Goal: Task Accomplishment & Management: Manage account settings

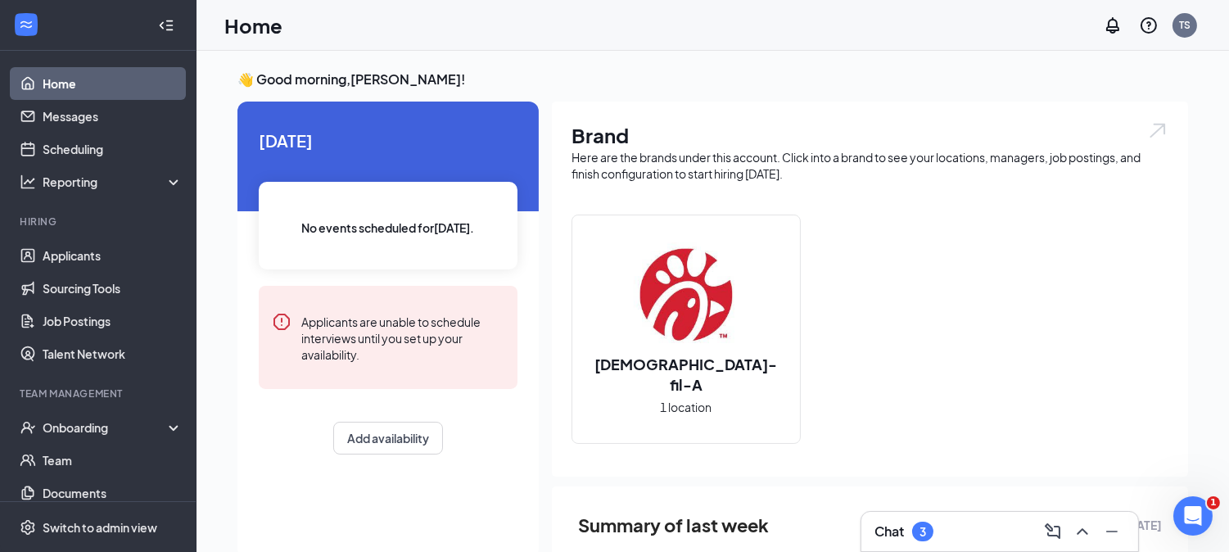
click at [951, 519] on div "Chat 3" at bounding box center [999, 531] width 251 height 26
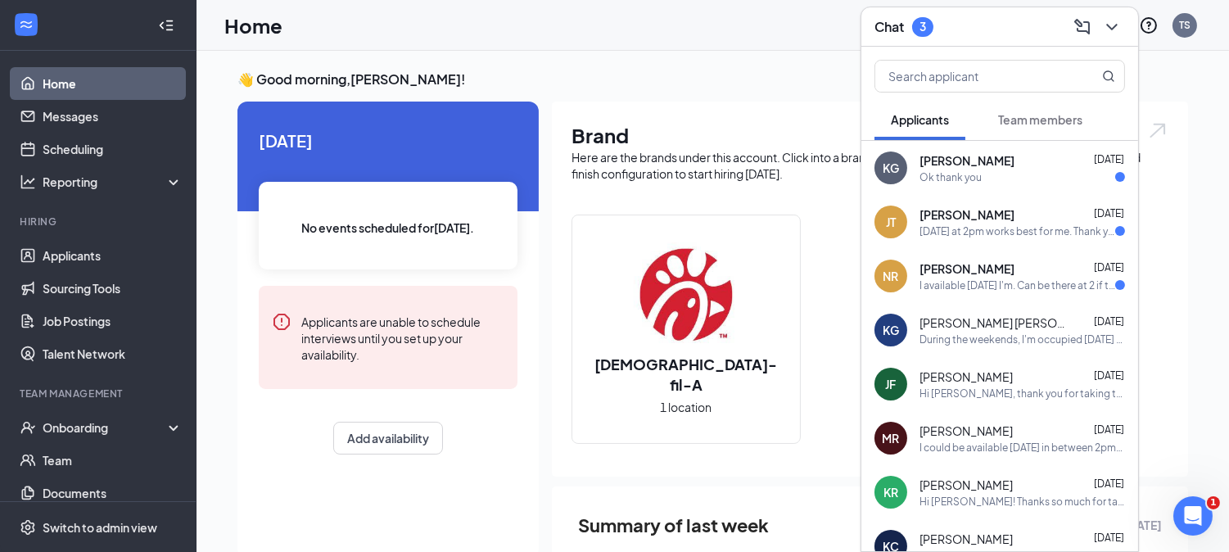
click at [1033, 161] on div "[PERSON_NAME] [DATE]" at bounding box center [1023, 160] width 206 height 16
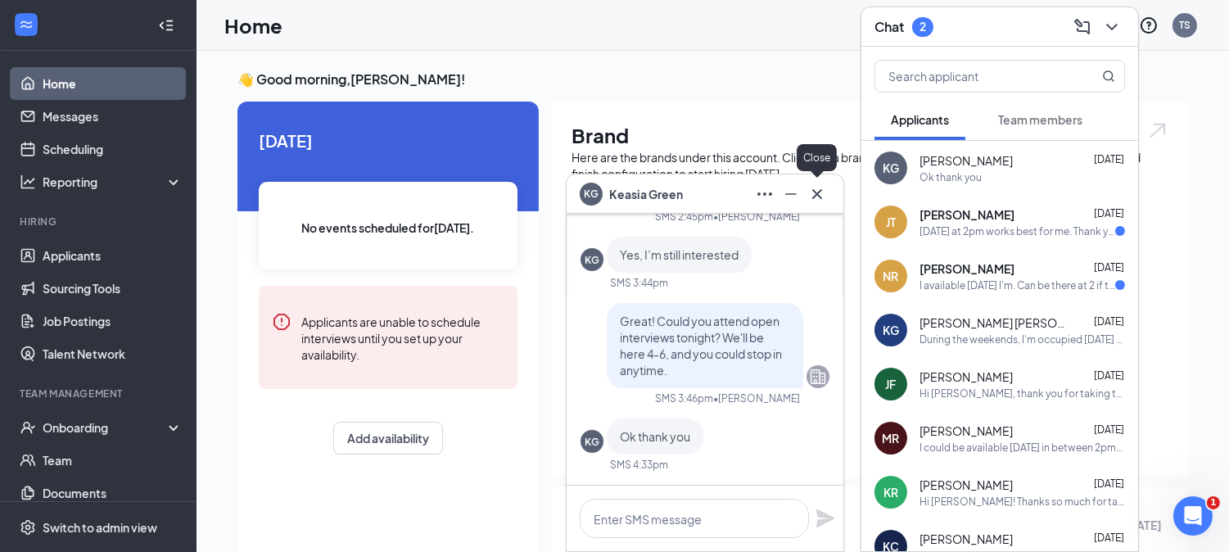
click at [811, 192] on icon "Cross" at bounding box center [817, 194] width 20 height 20
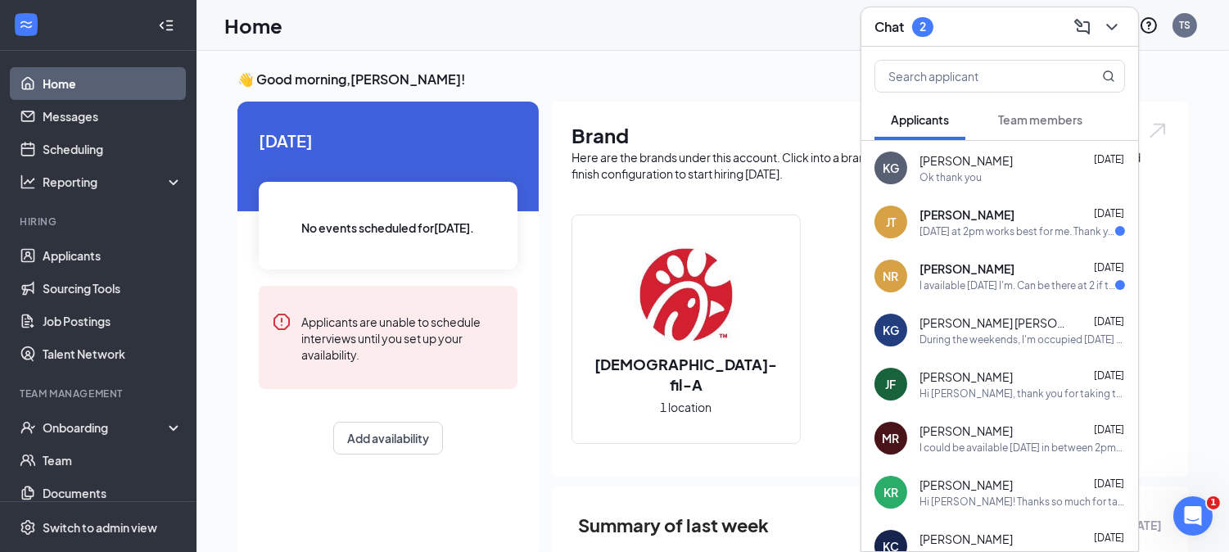
click at [937, 221] on span "[PERSON_NAME]" at bounding box center [967, 214] width 95 height 16
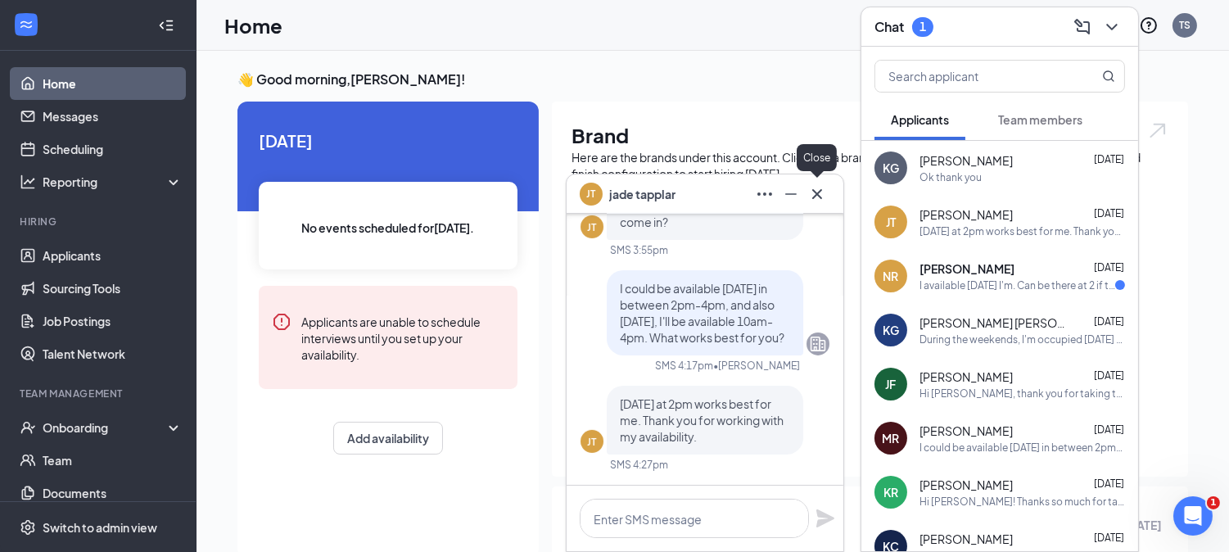
click at [817, 189] on icon "Cross" at bounding box center [817, 194] width 20 height 20
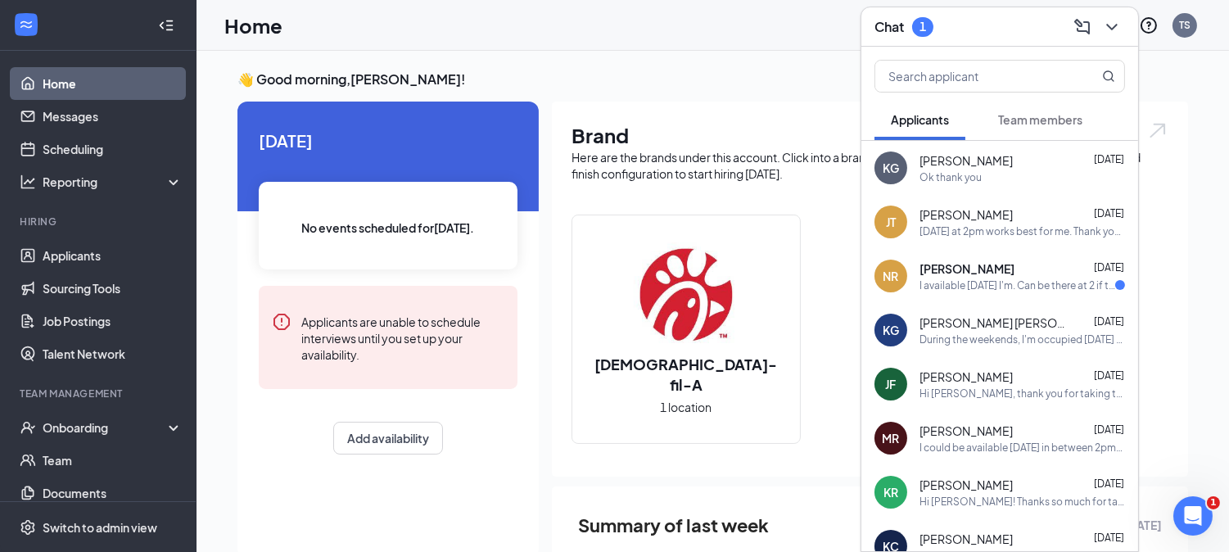
click at [947, 29] on div "Chat 1" at bounding box center [999, 26] width 251 height 25
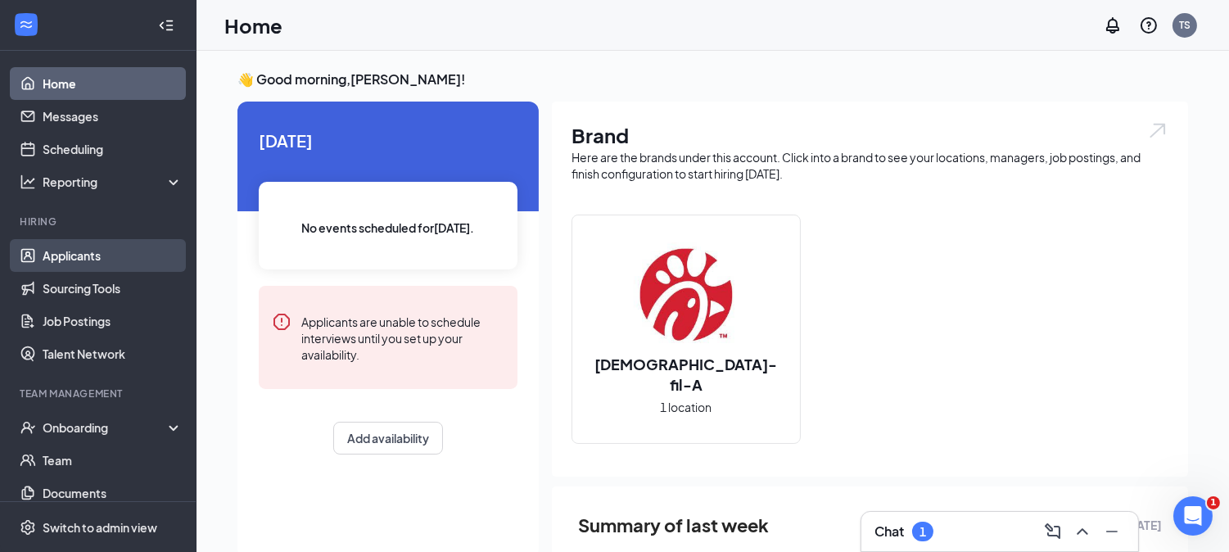
click at [79, 269] on link "Applicants" at bounding box center [113, 255] width 140 height 33
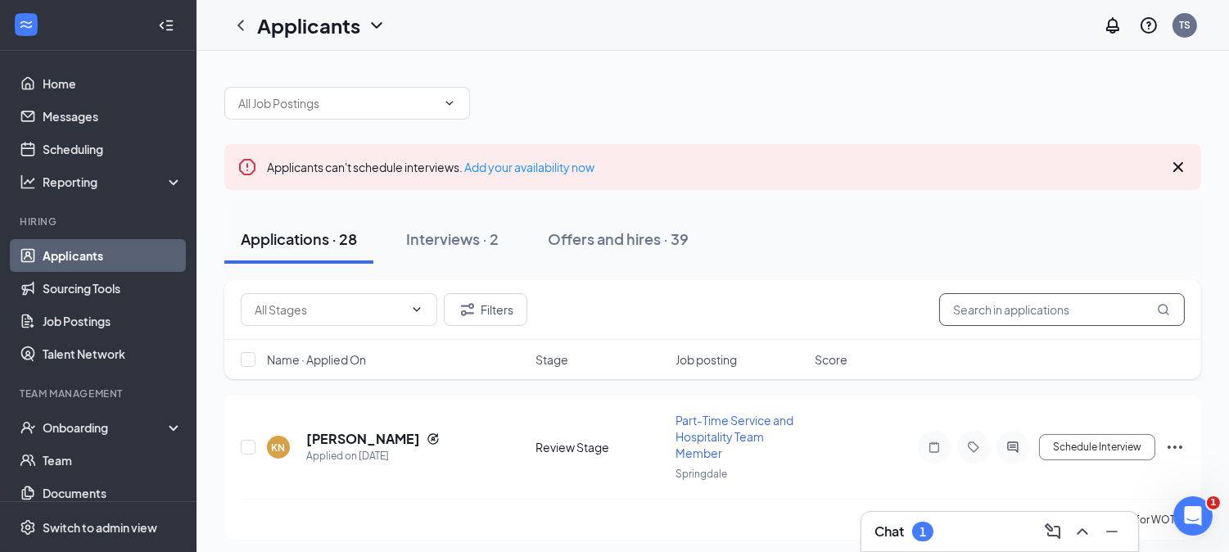
click at [1042, 306] on input "text" at bounding box center [1062, 309] width 246 height 33
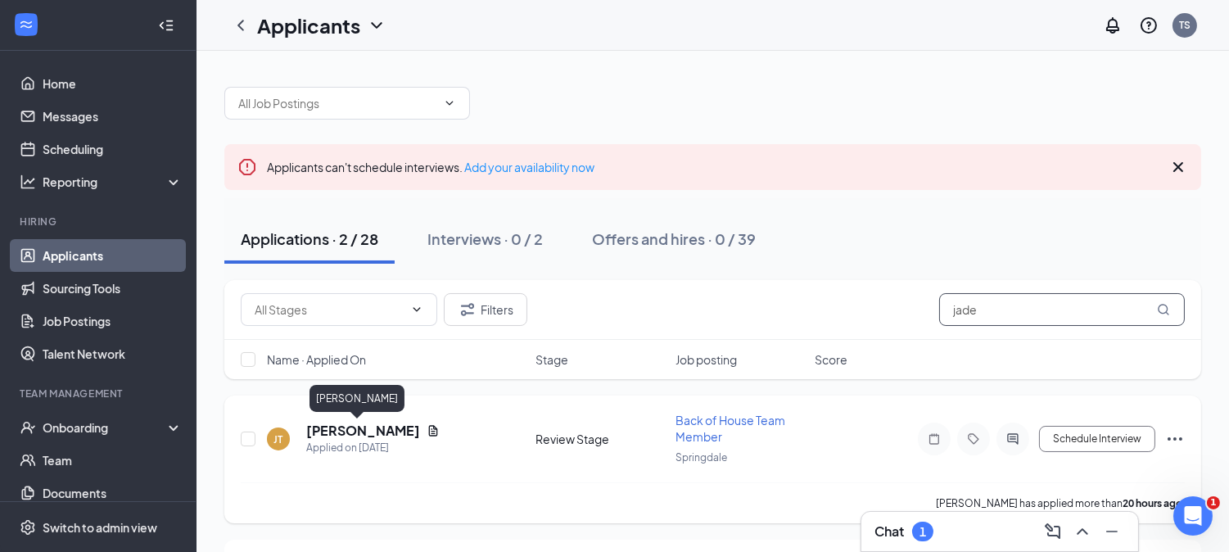
type input "jade"
click at [360, 431] on h5 "[PERSON_NAME]" at bounding box center [363, 431] width 114 height 18
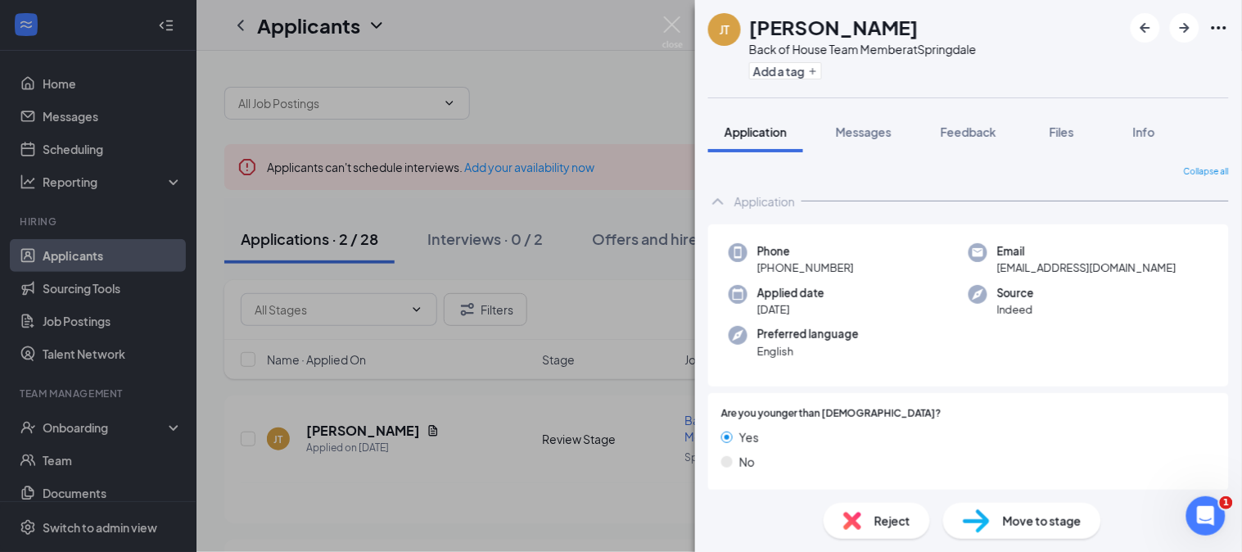
click at [1018, 525] on span "Move to stage" at bounding box center [1042, 521] width 79 height 18
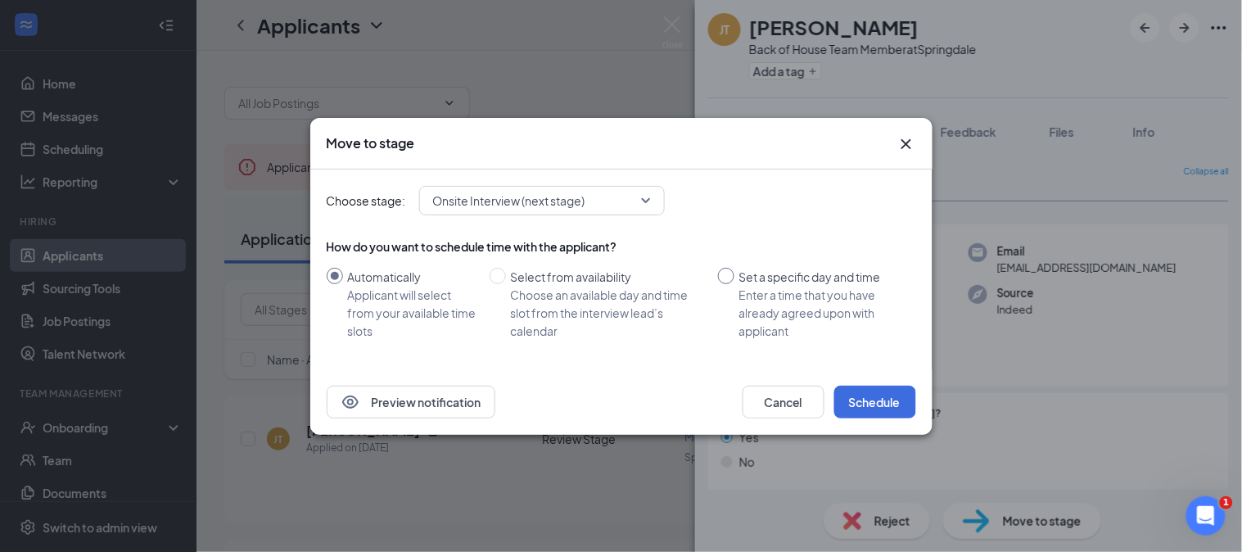
click at [738, 273] on span "Set a specific day and time Enter a time that you have already agreed upon with…" at bounding box center [821, 304] width 175 height 72
click at [734, 273] on input "Set a specific day and time Enter a time that you have already agreed upon with…" at bounding box center [726, 276] width 16 height 16
radio input "true"
radio input "false"
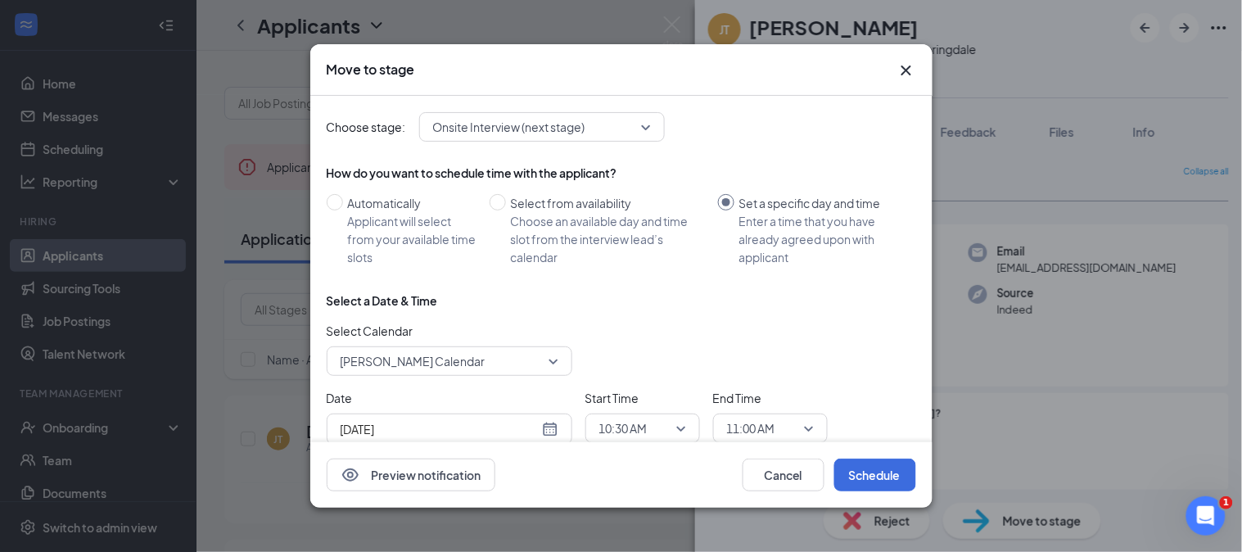
scroll to position [44, 0]
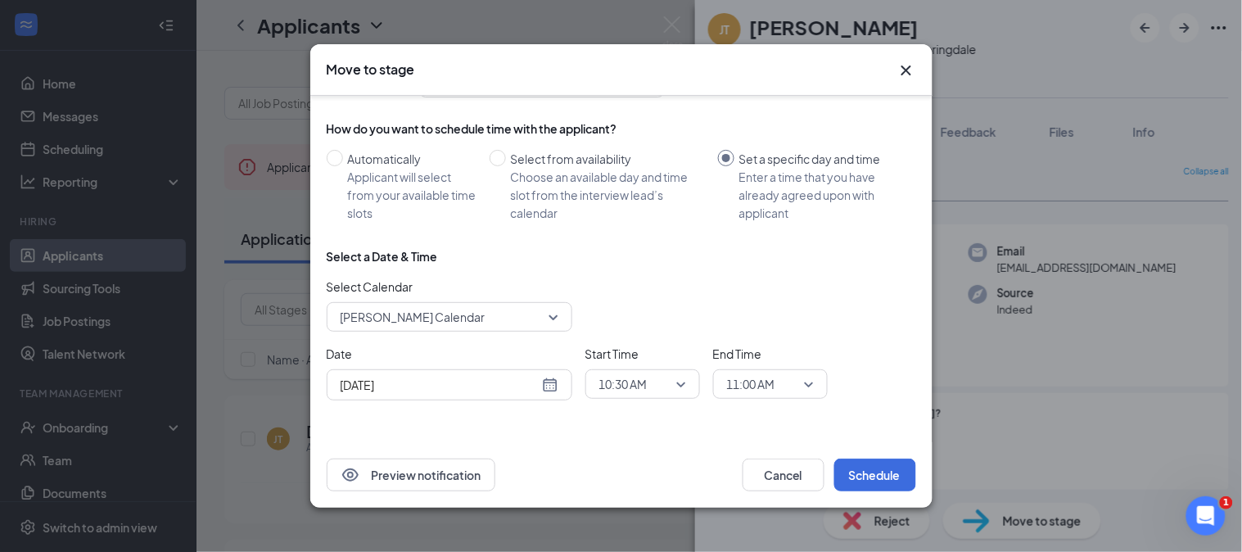
click at [651, 390] on span "10:30 AM" at bounding box center [635, 384] width 72 height 25
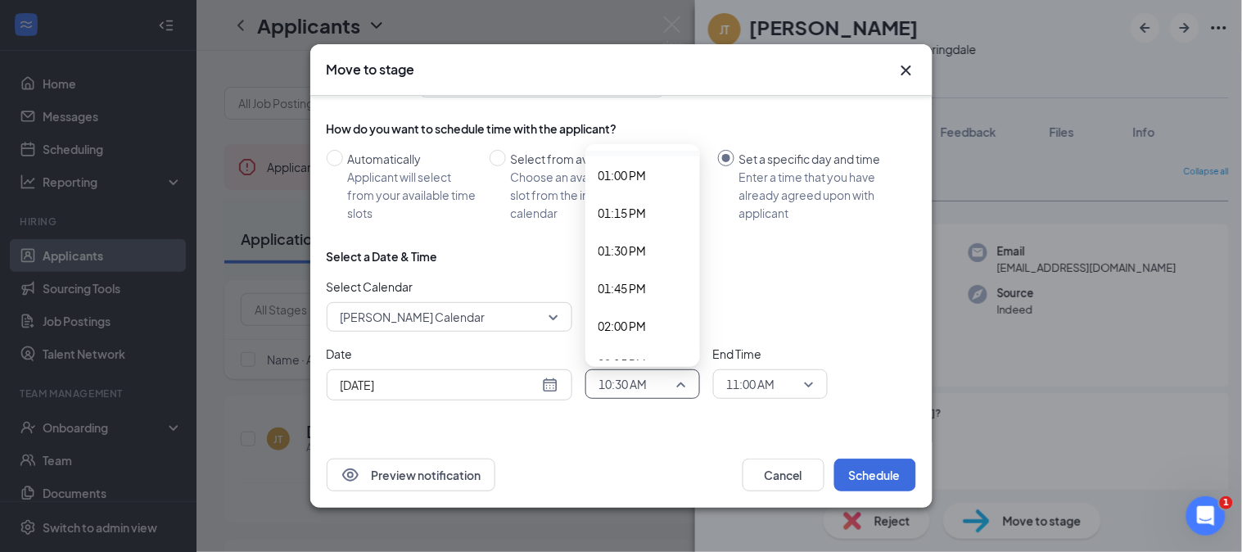
scroll to position [1955, 0]
click at [635, 316] on span "02:00 PM" at bounding box center [623, 325] width 48 height 18
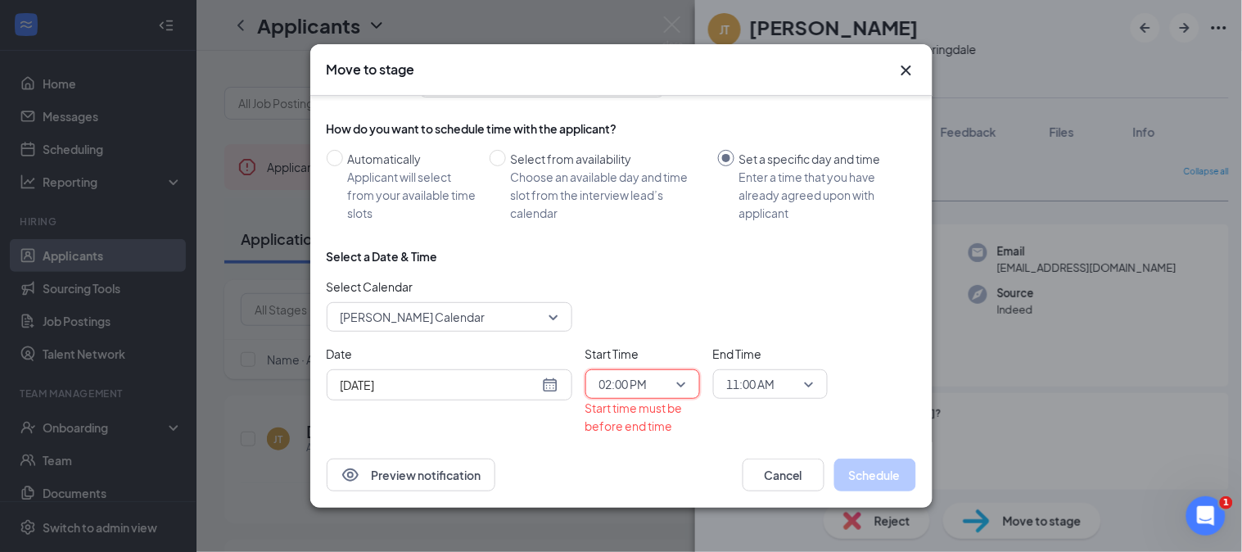
click at [756, 378] on span "11:00 AM" at bounding box center [751, 384] width 48 height 25
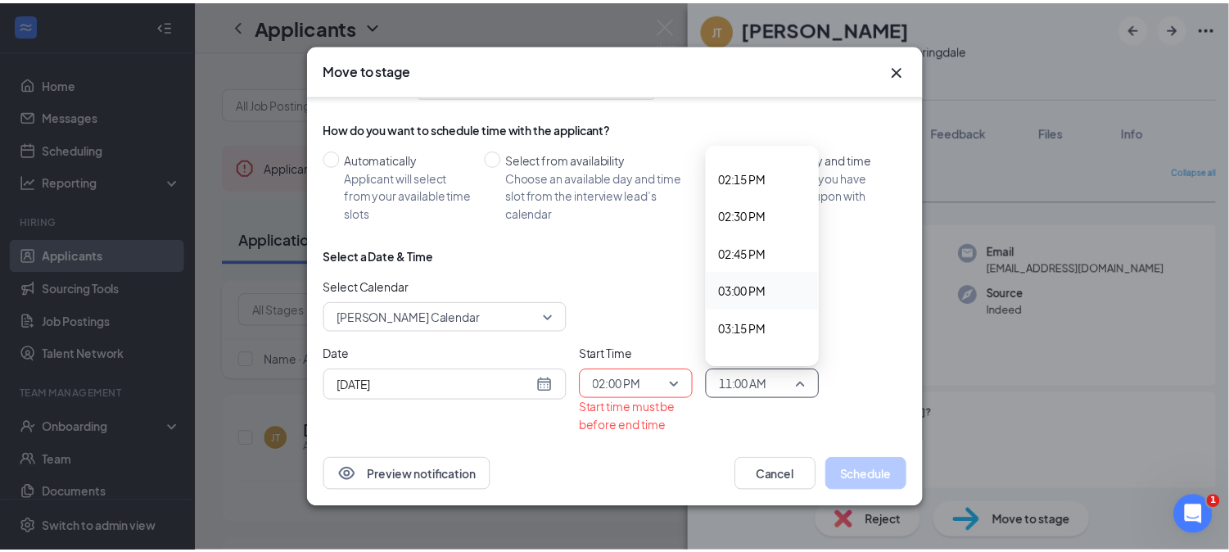
scroll to position [2135, 0]
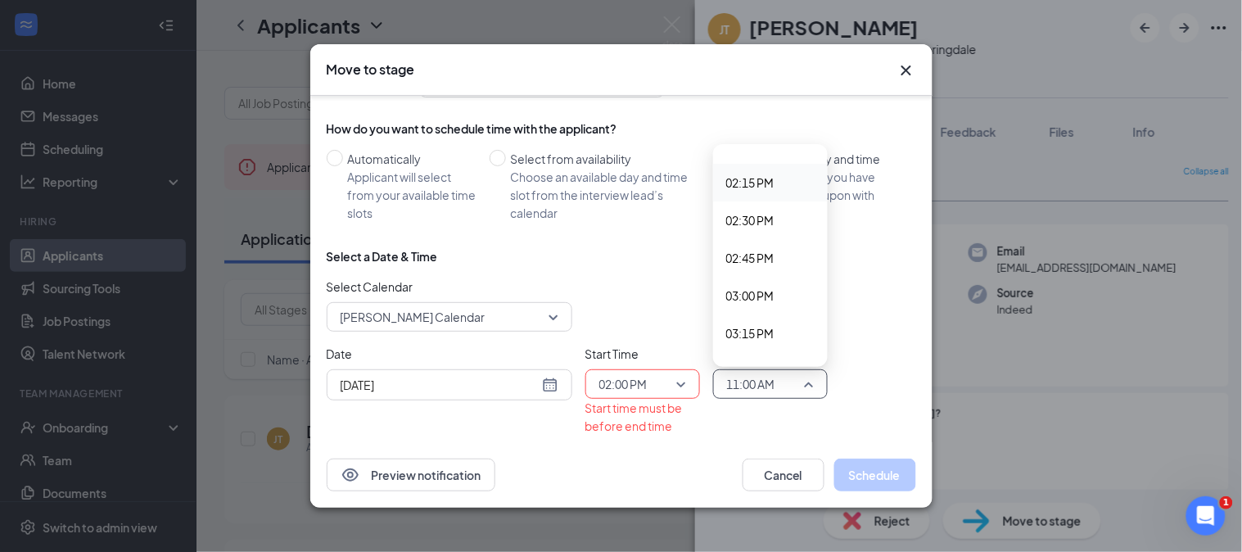
click at [742, 169] on div "02:15 PM" at bounding box center [770, 183] width 115 height 38
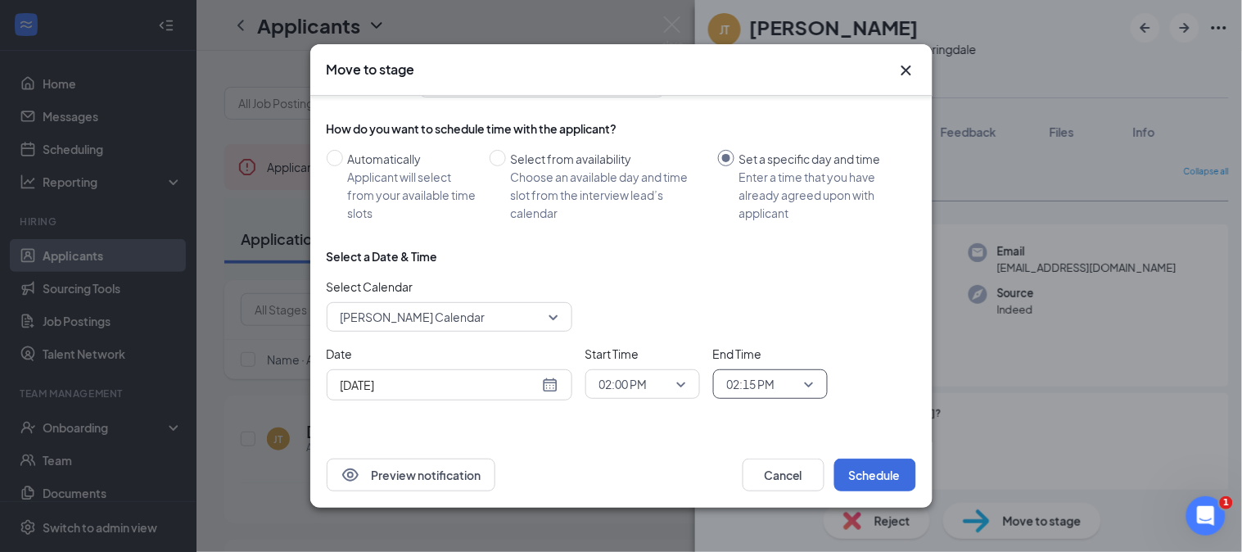
click at [549, 386] on div "[DATE]" at bounding box center [450, 385] width 218 height 18
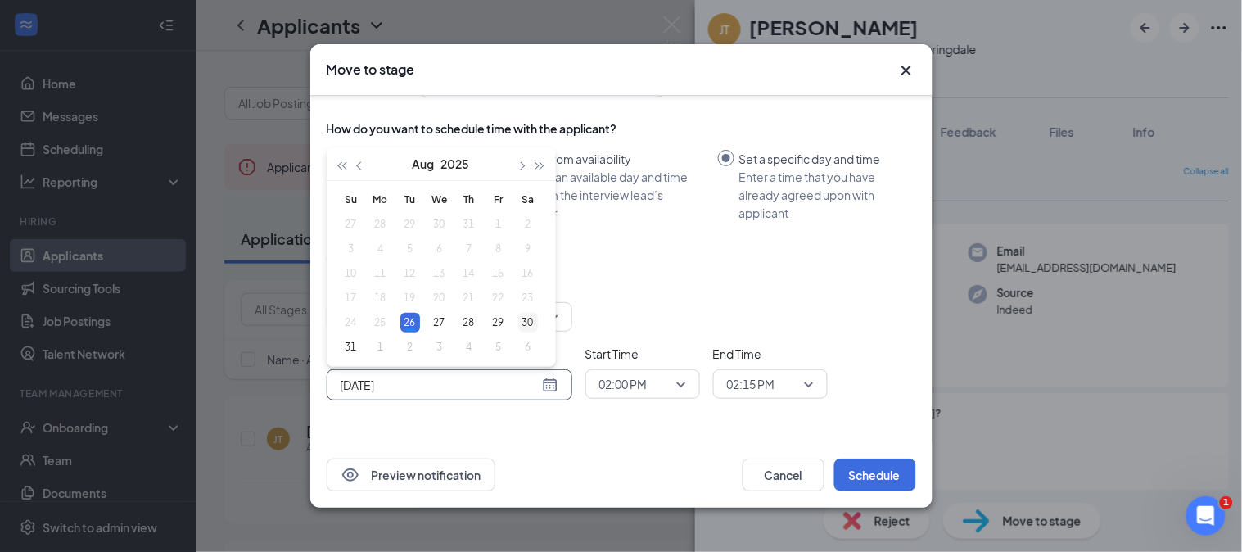
type input "[DATE]"
click at [528, 319] on div "30" at bounding box center [528, 323] width 20 height 20
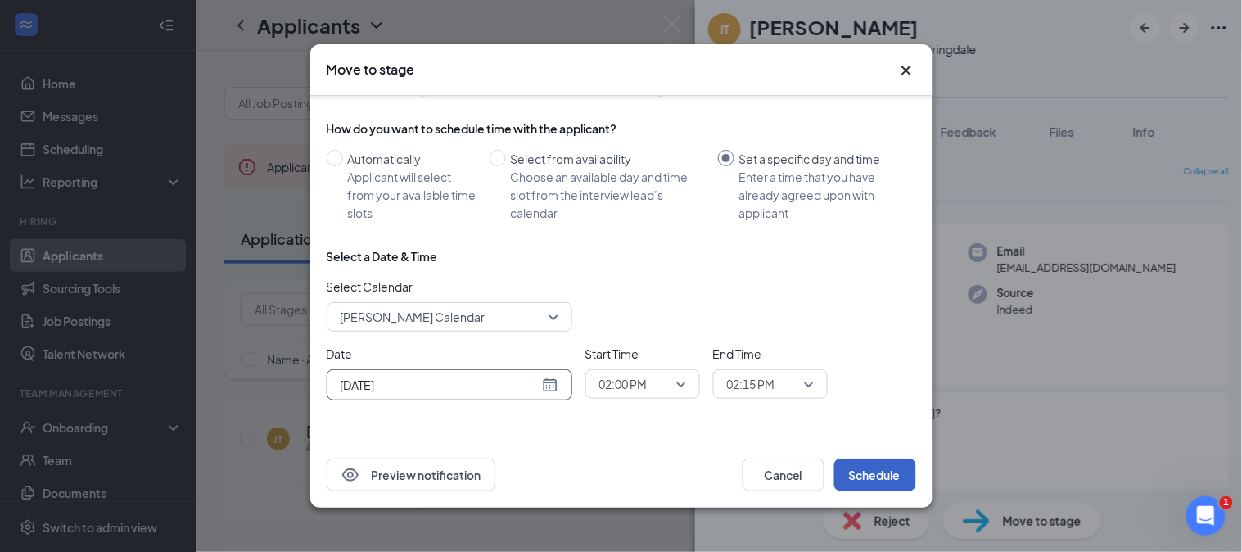
click at [874, 475] on button "Schedule" at bounding box center [875, 475] width 82 height 33
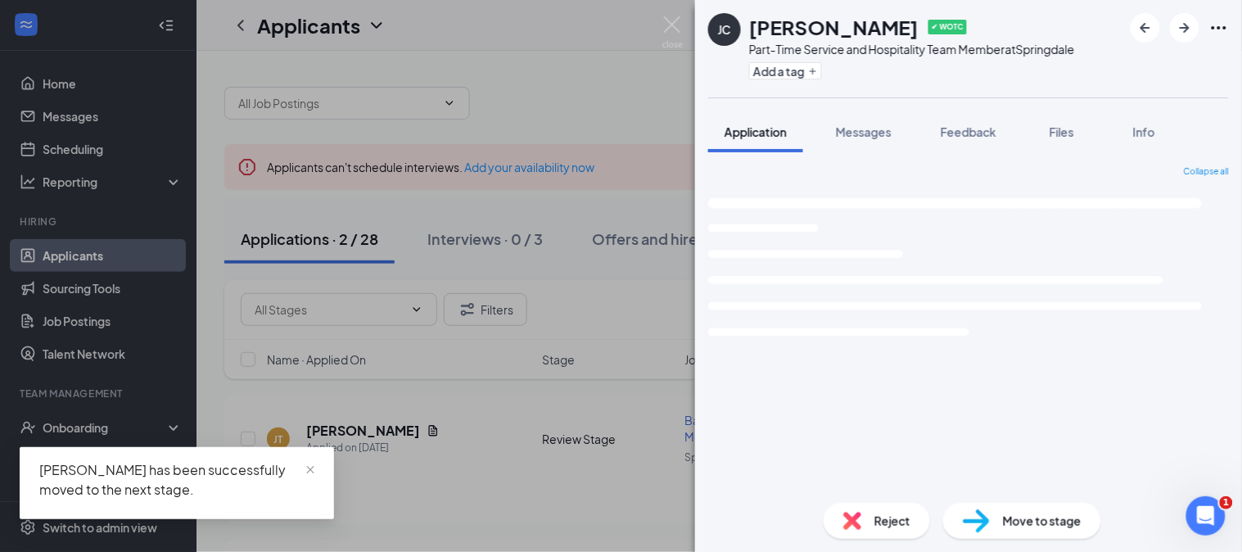
drag, startPoint x: 874, startPoint y: 475, endPoint x: 698, endPoint y: 84, distance: 428.8
click at [698, 84] on div "[PERSON_NAME] Jaden [PERSON_NAME] ✔ WOTC Part-Time Service and Hospitality Team…" at bounding box center [968, 276] width 547 height 552
click at [682, 25] on img at bounding box center [672, 32] width 20 height 32
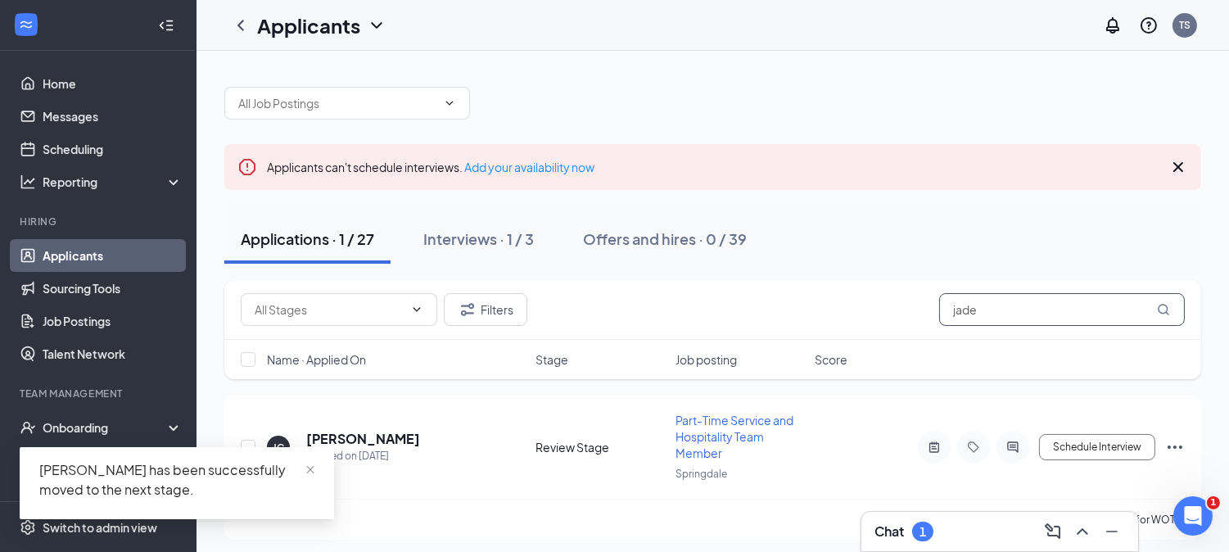
click at [996, 306] on input "jade" at bounding box center [1062, 309] width 246 height 33
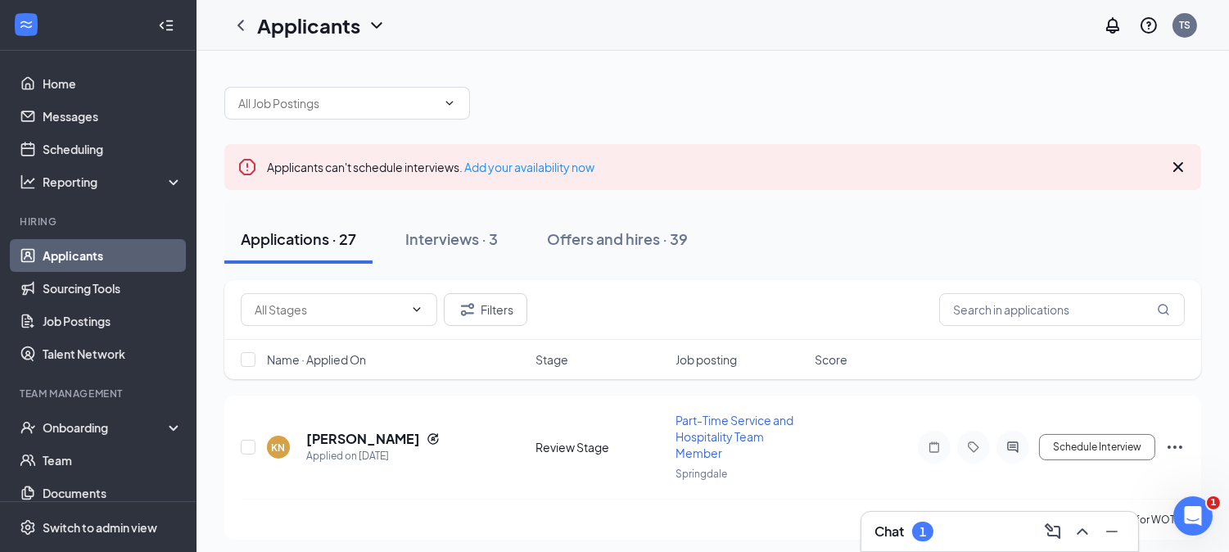
click at [927, 542] on div "Chat 1" at bounding box center [999, 531] width 251 height 26
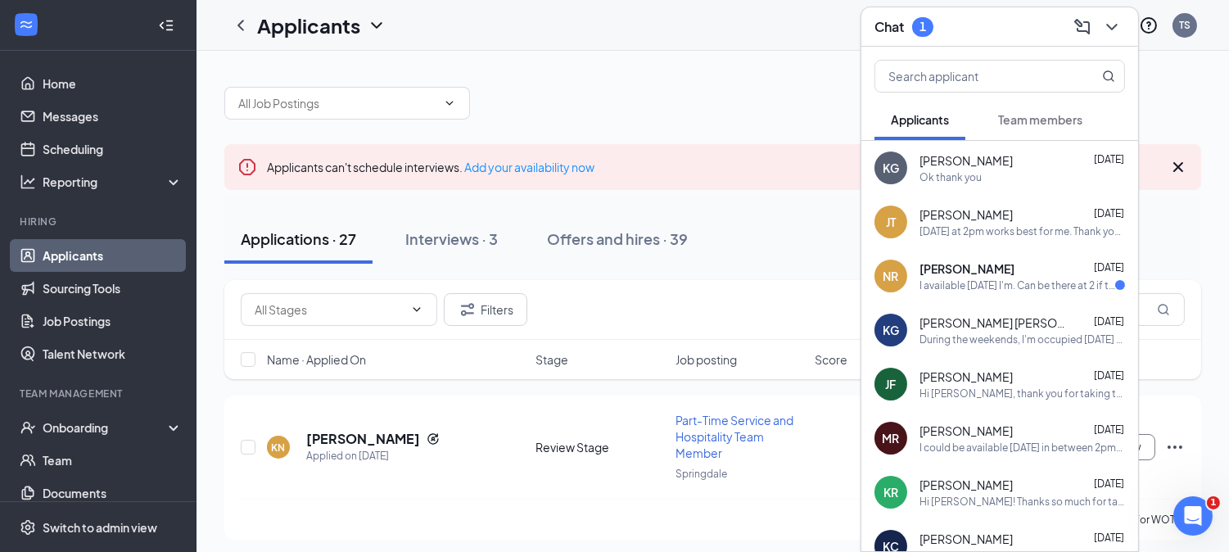
click at [980, 288] on div "I available [DATE] I'm. Can be there at 2 if that works!" at bounding box center [1018, 285] width 196 height 14
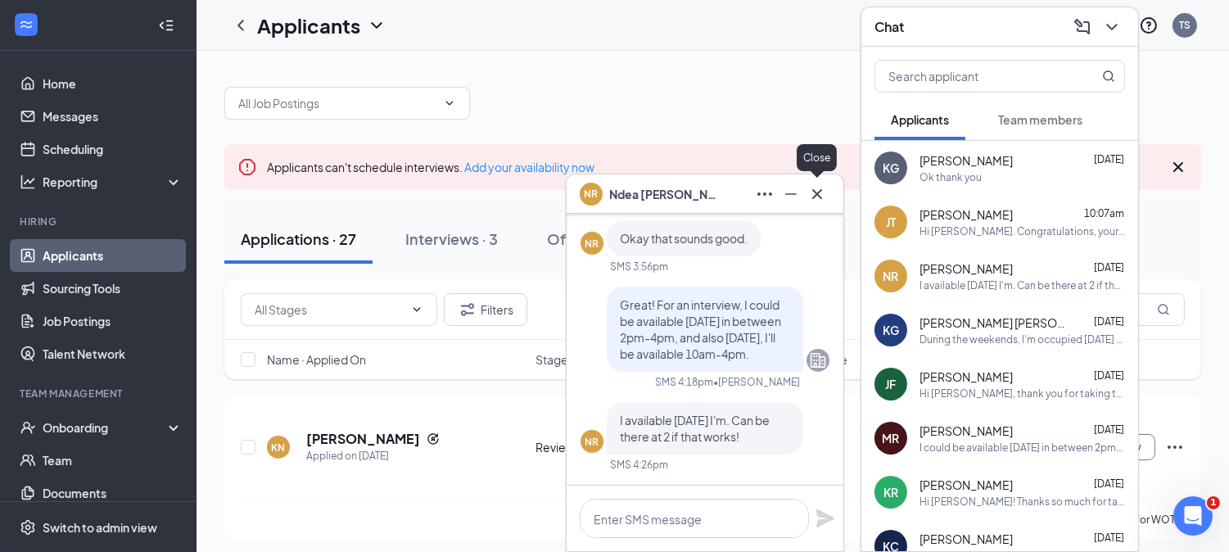
click at [816, 188] on icon "Cross" at bounding box center [817, 194] width 20 height 20
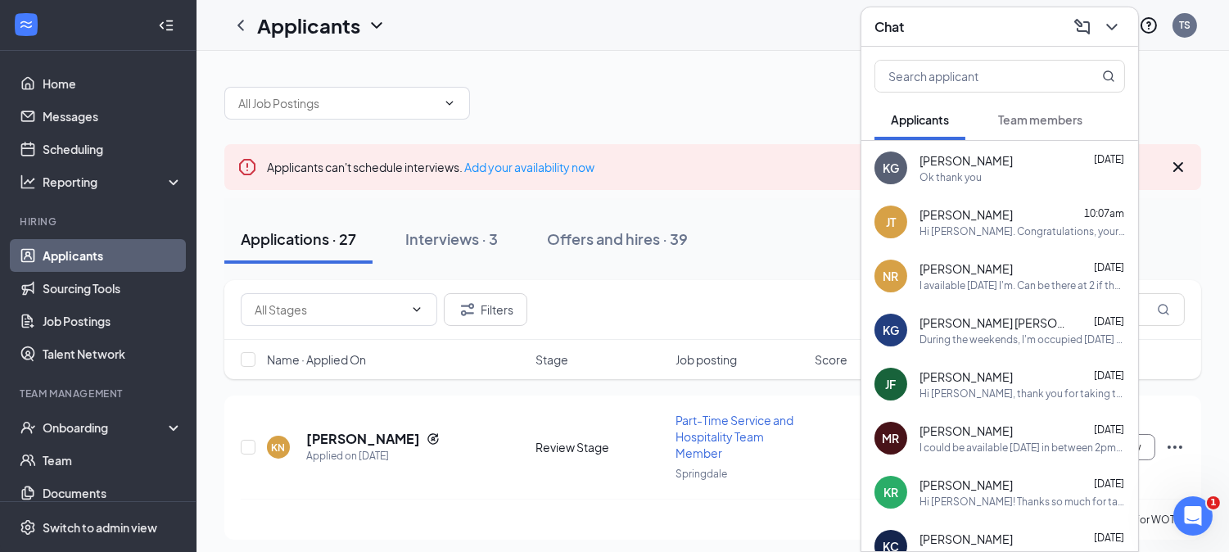
click at [959, 280] on div "I available [DATE] I'm. Can be there at 2 if that works!" at bounding box center [1023, 285] width 206 height 14
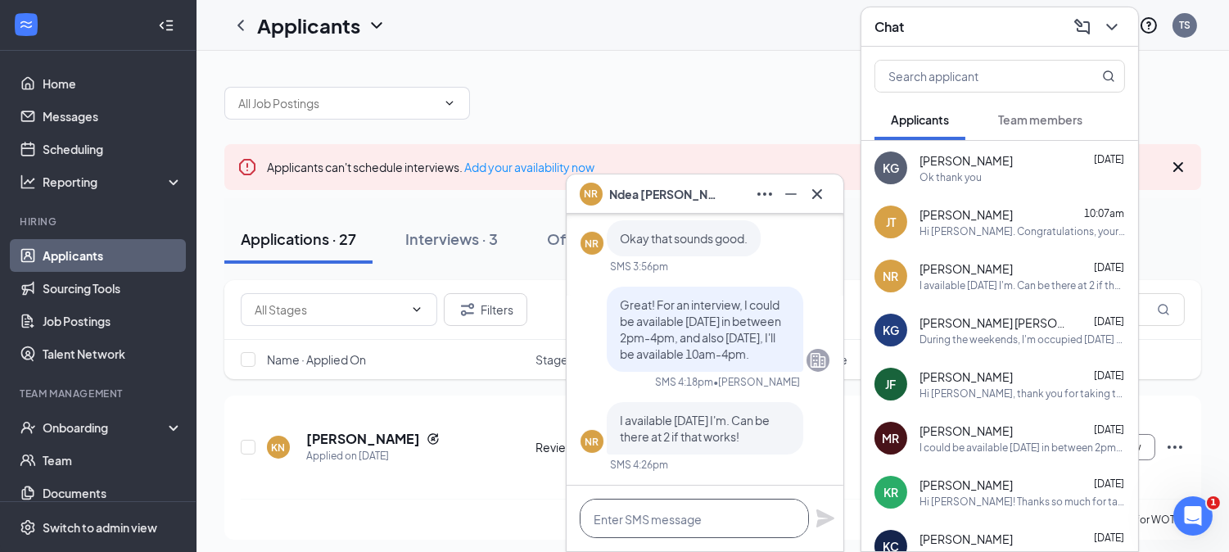
click at [650, 504] on textarea at bounding box center [694, 518] width 229 height 39
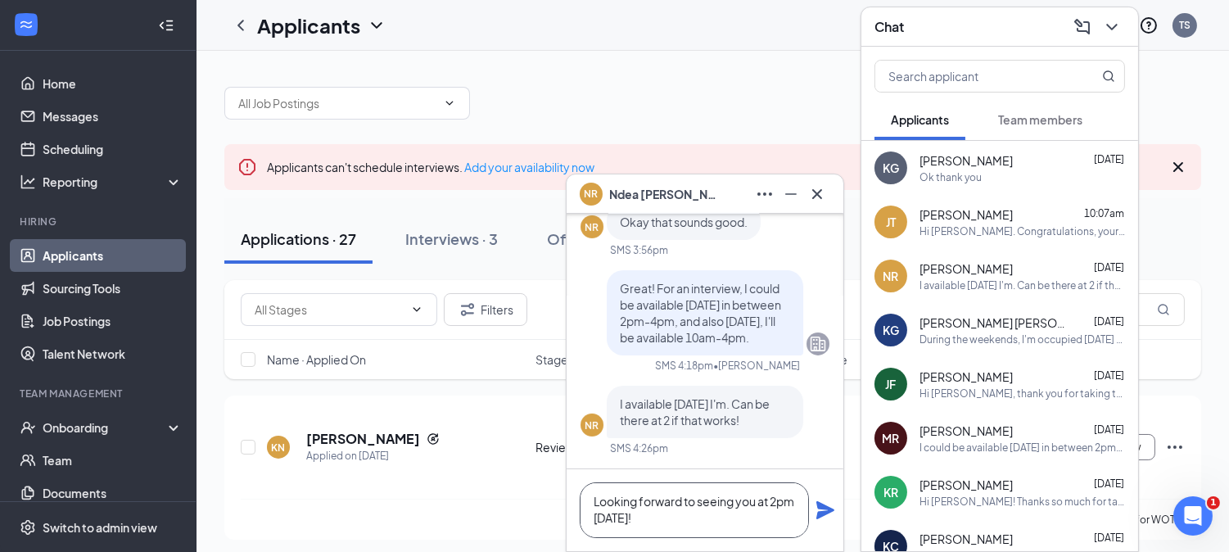
type textarea "Looking forward to seeing you at 2pm [DATE]!"
click at [825, 517] on icon "Plane" at bounding box center [826, 510] width 20 height 20
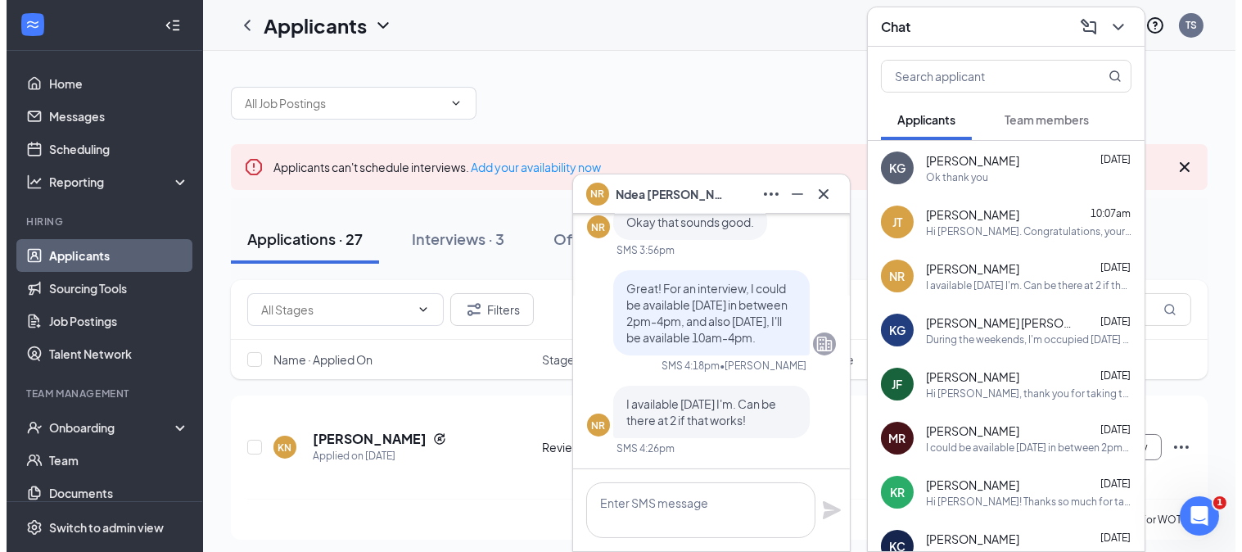
scroll to position [0, 0]
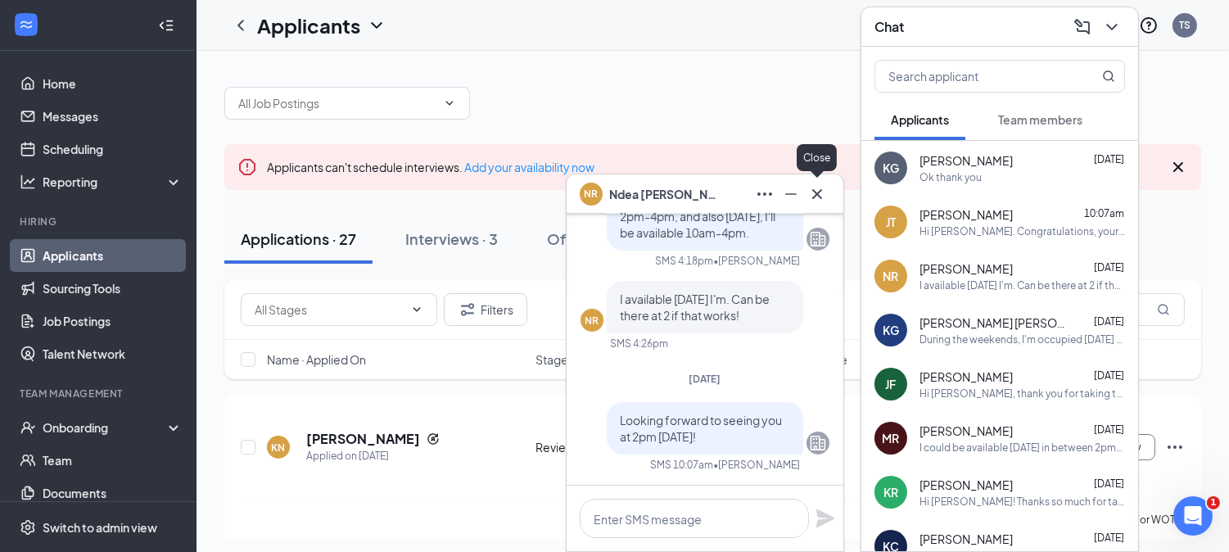
click at [816, 181] on div at bounding box center [817, 194] width 26 height 26
click at [822, 192] on icon "Cross" at bounding box center [817, 194] width 20 height 20
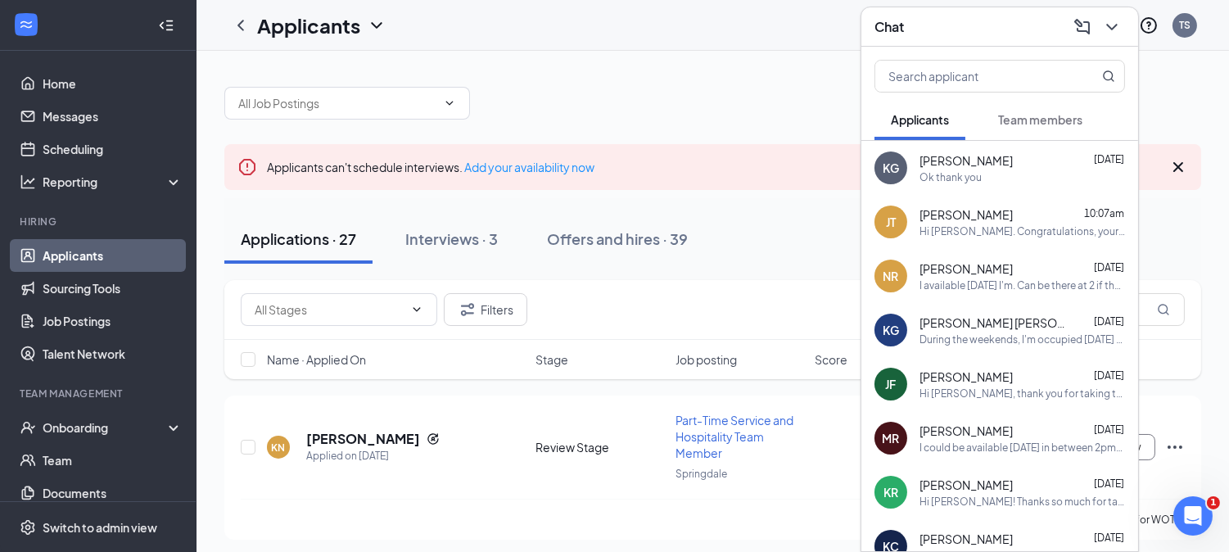
click at [948, 36] on div "Chat" at bounding box center [999, 26] width 251 height 25
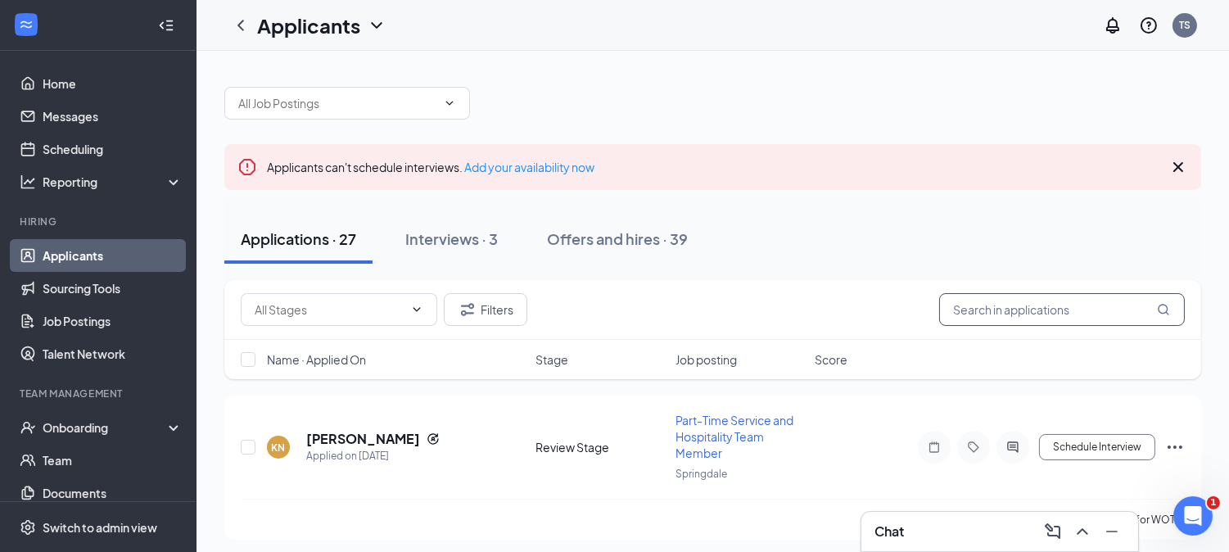
click at [1006, 313] on input "text" at bounding box center [1062, 309] width 246 height 33
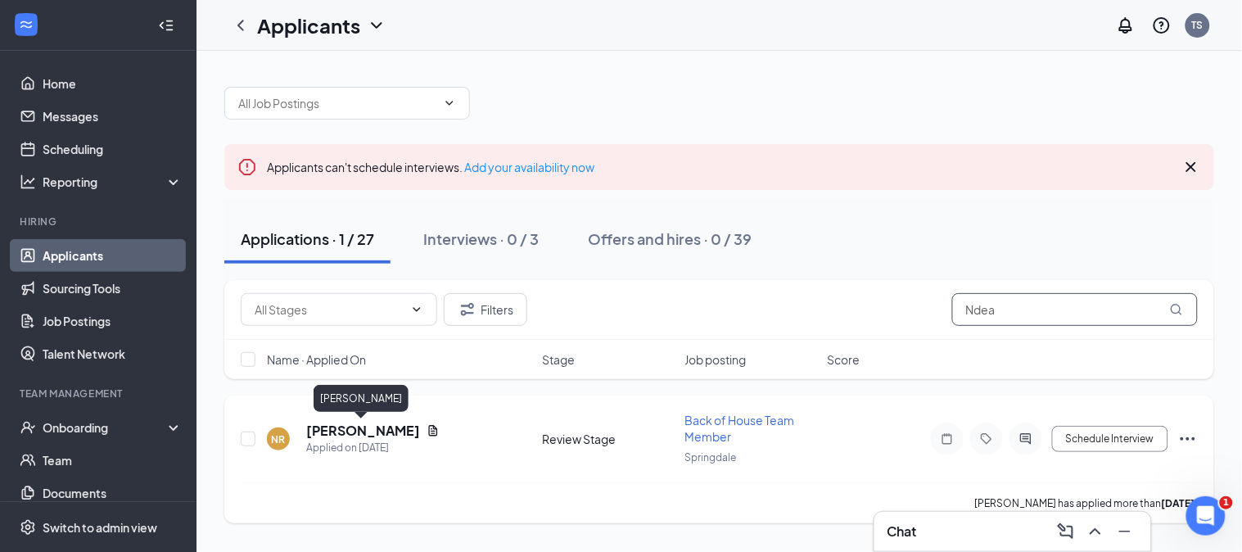
type input "Ndea"
click at [383, 427] on h5 "[PERSON_NAME]" at bounding box center [363, 431] width 114 height 18
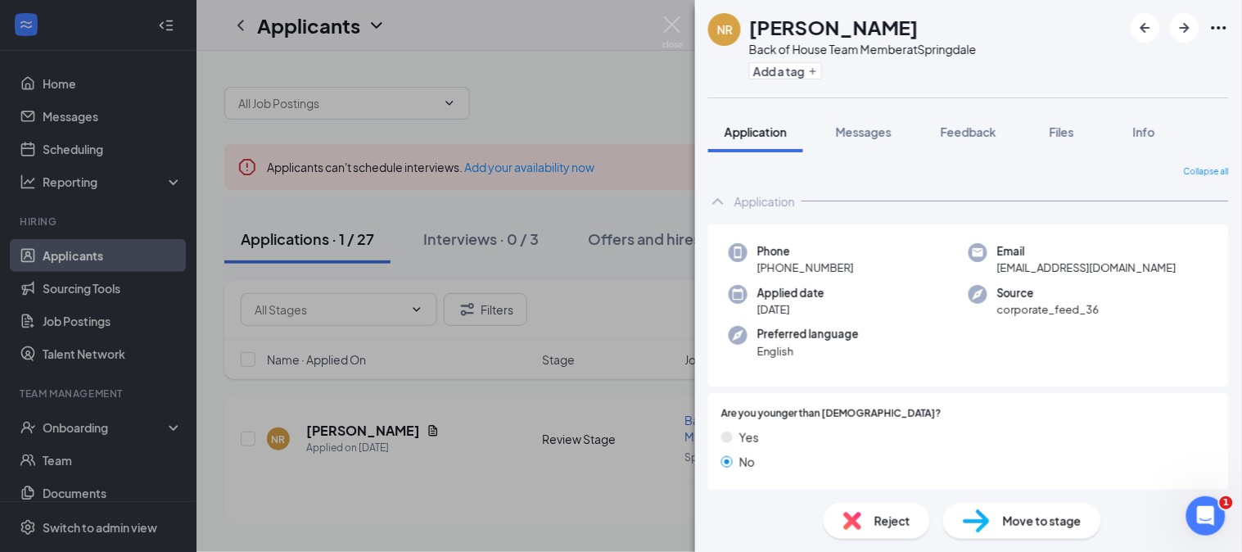
click at [1004, 517] on span "Move to stage" at bounding box center [1042, 521] width 79 height 18
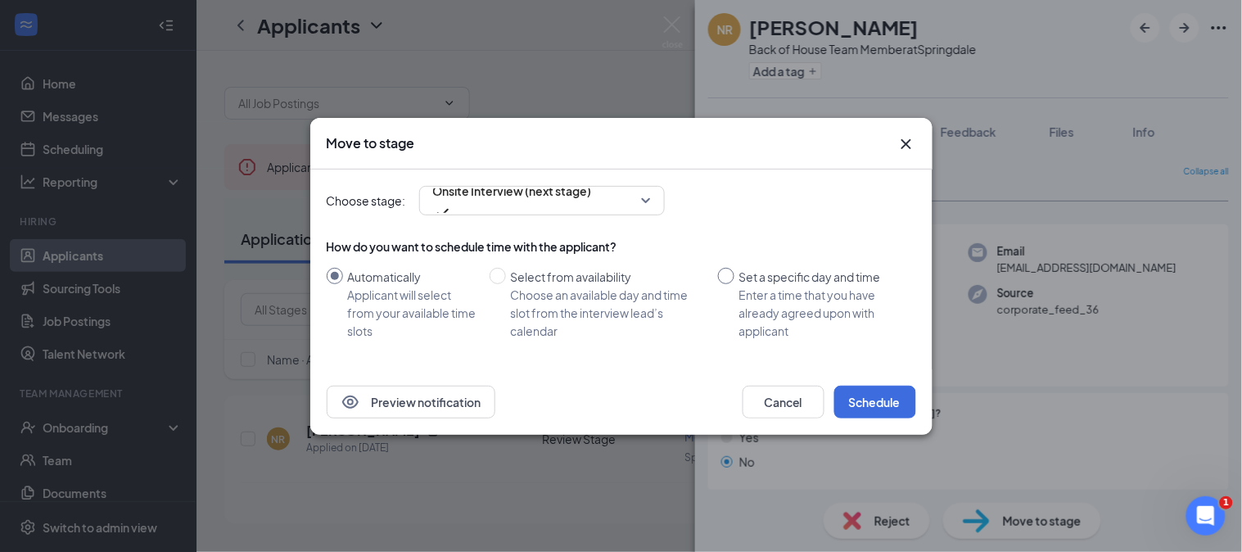
click at [725, 277] on input "Set a specific day and time Enter a time that you have already agreed upon with…" at bounding box center [726, 276] width 16 height 16
radio input "true"
radio input "false"
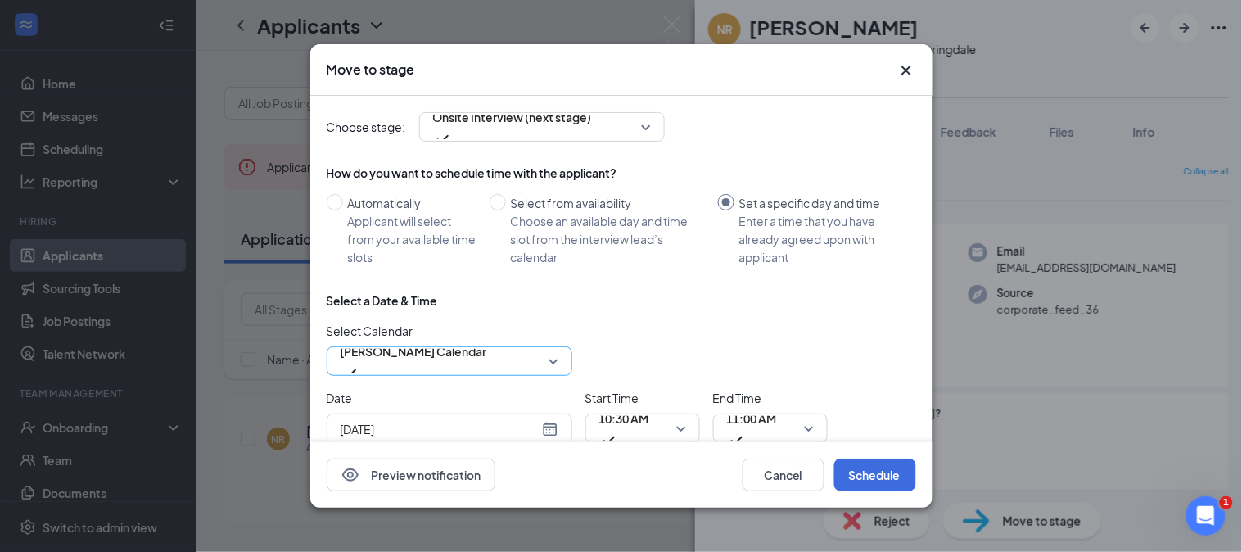
scroll to position [44, 0]
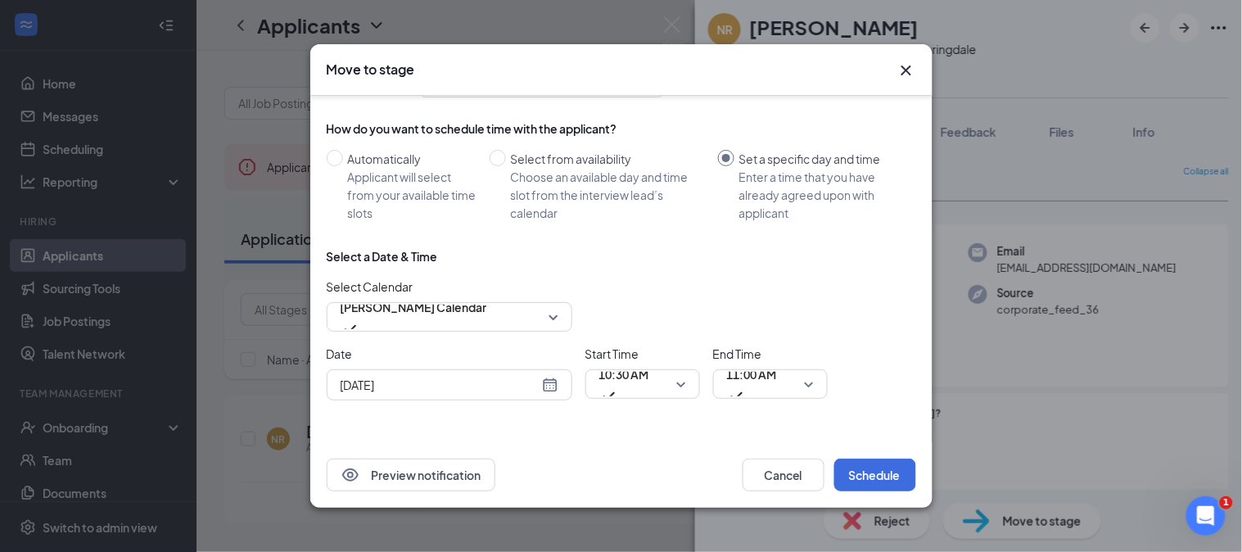
drag, startPoint x: 559, startPoint y: 380, endPoint x: 549, endPoint y: 380, distance: 9.8
click at [549, 380] on div "[DATE]" at bounding box center [450, 384] width 246 height 31
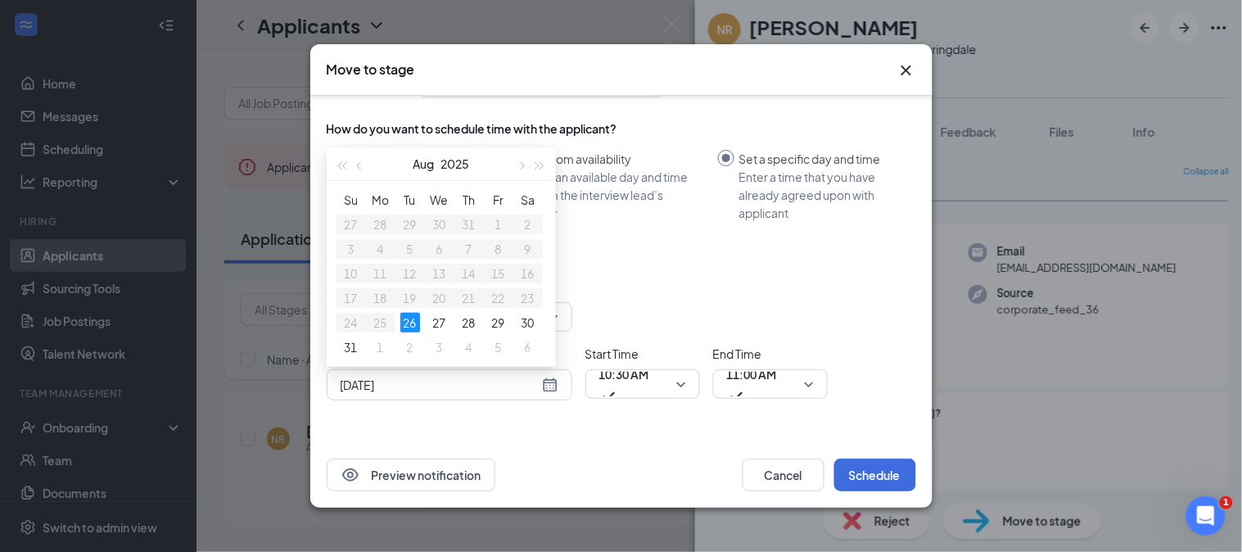
click at [549, 380] on div "[DATE]" at bounding box center [450, 385] width 218 height 18
type input "[DATE]"
click at [403, 318] on div "26" at bounding box center [410, 323] width 20 height 20
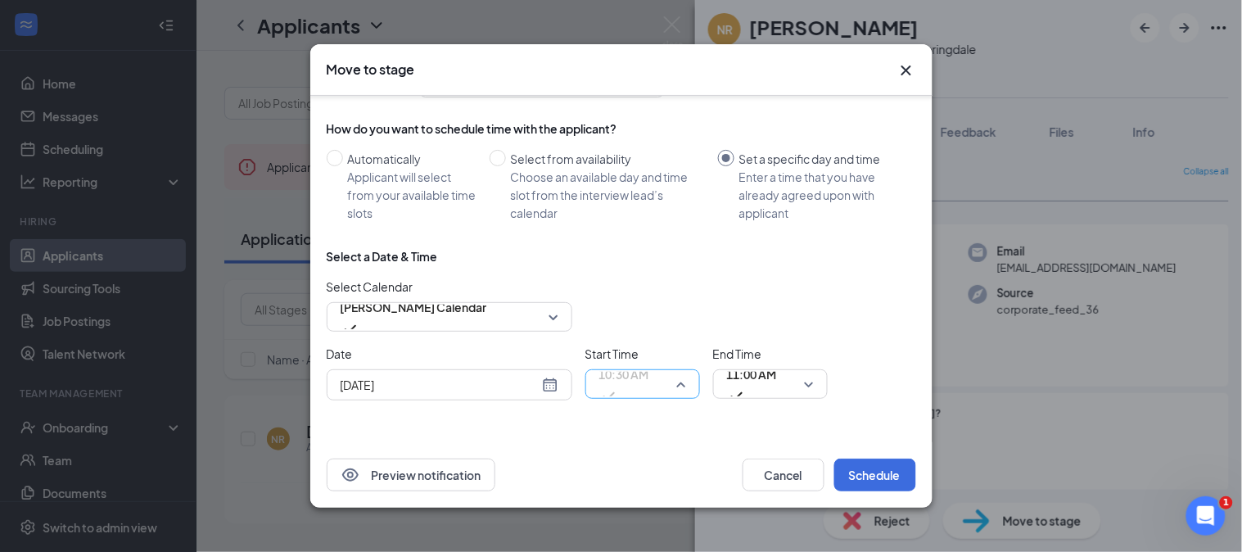
click at [620, 383] on span "10:30 AM" at bounding box center [624, 374] width 50 height 25
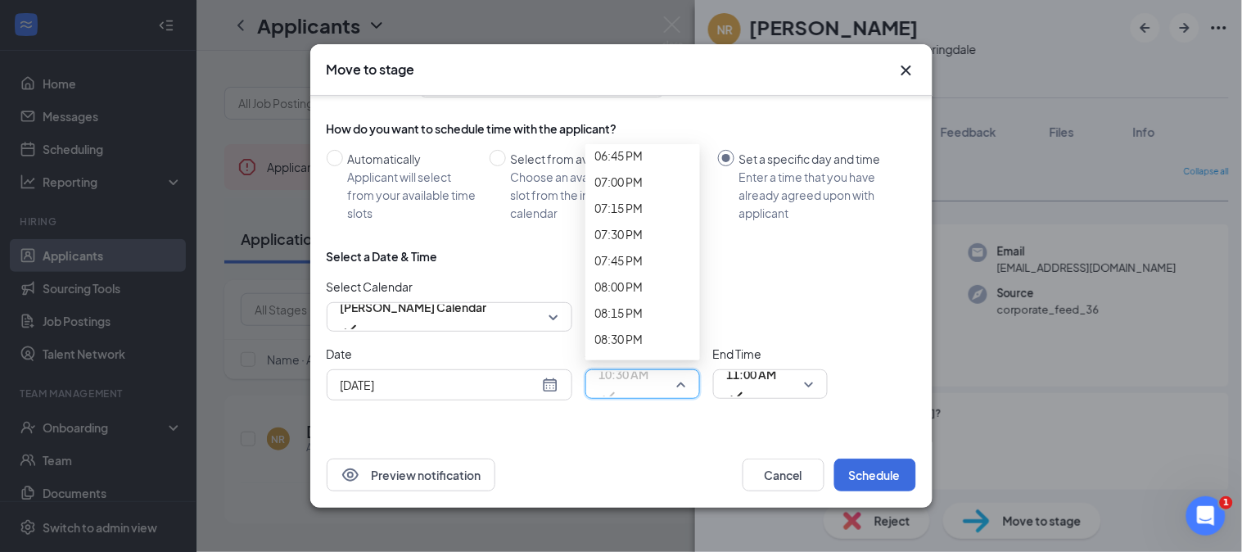
scroll to position [1991, 0]
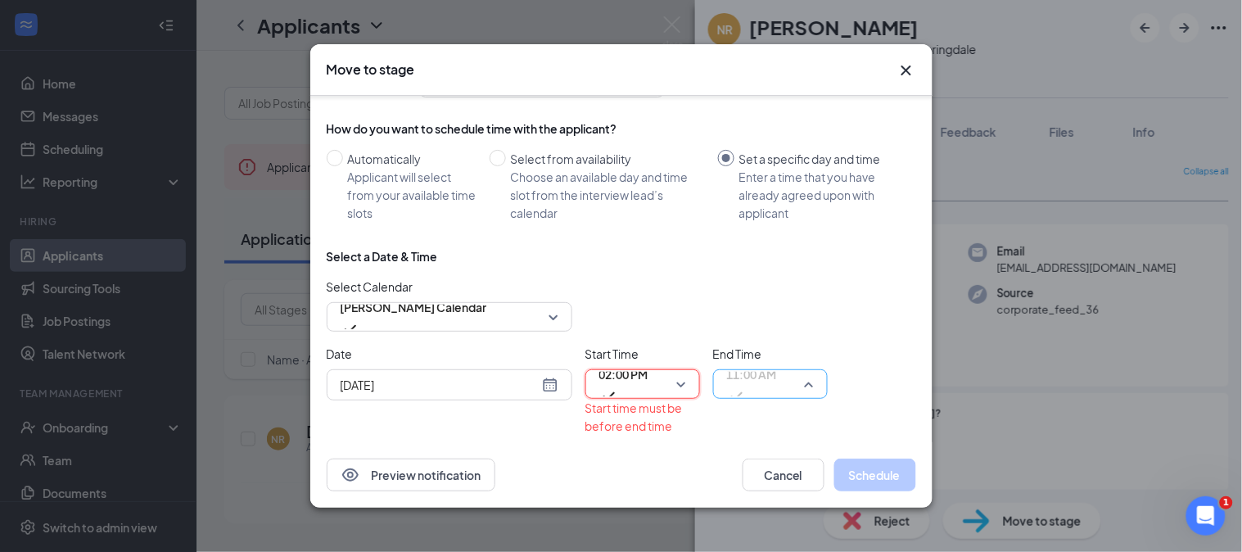
click at [777, 386] on span "11:00 AM" at bounding box center [752, 384] width 50 height 44
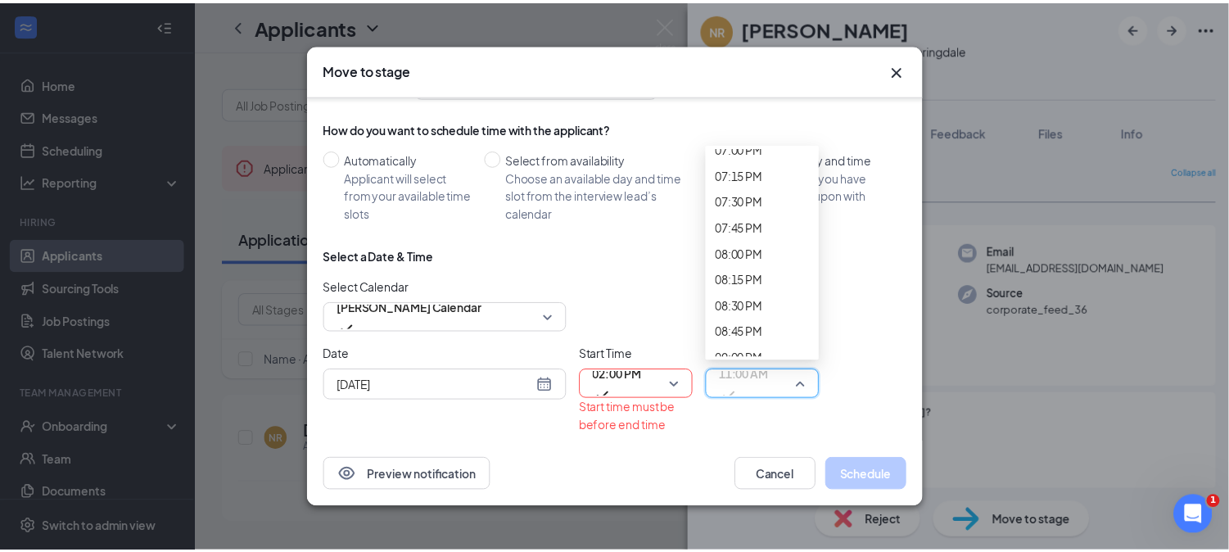
scroll to position [2064, 0]
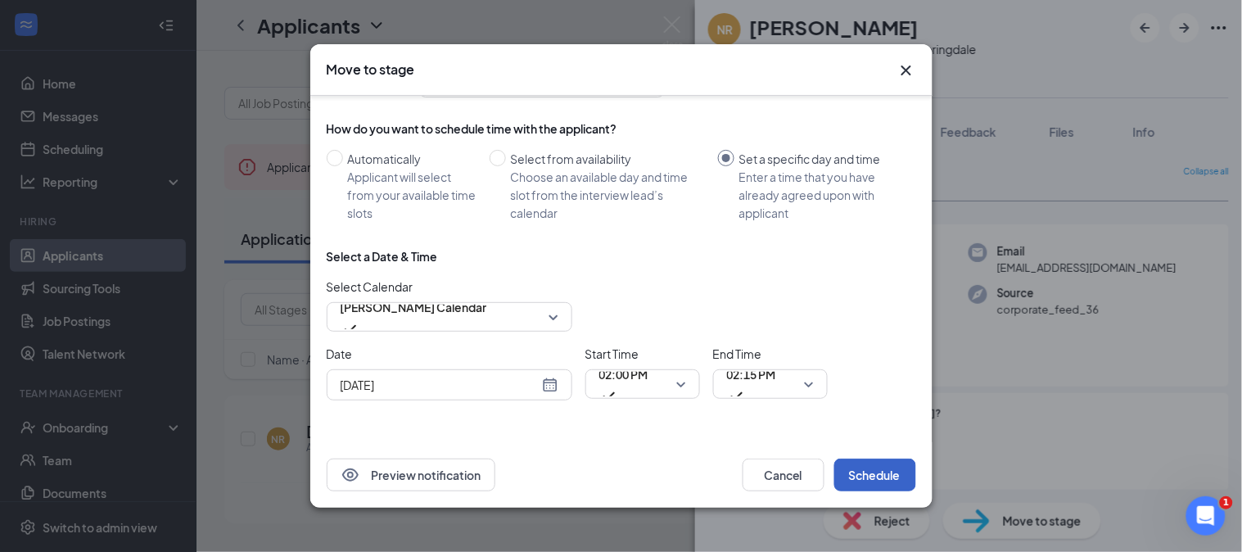
click at [876, 479] on button "Schedule" at bounding box center [875, 475] width 82 height 33
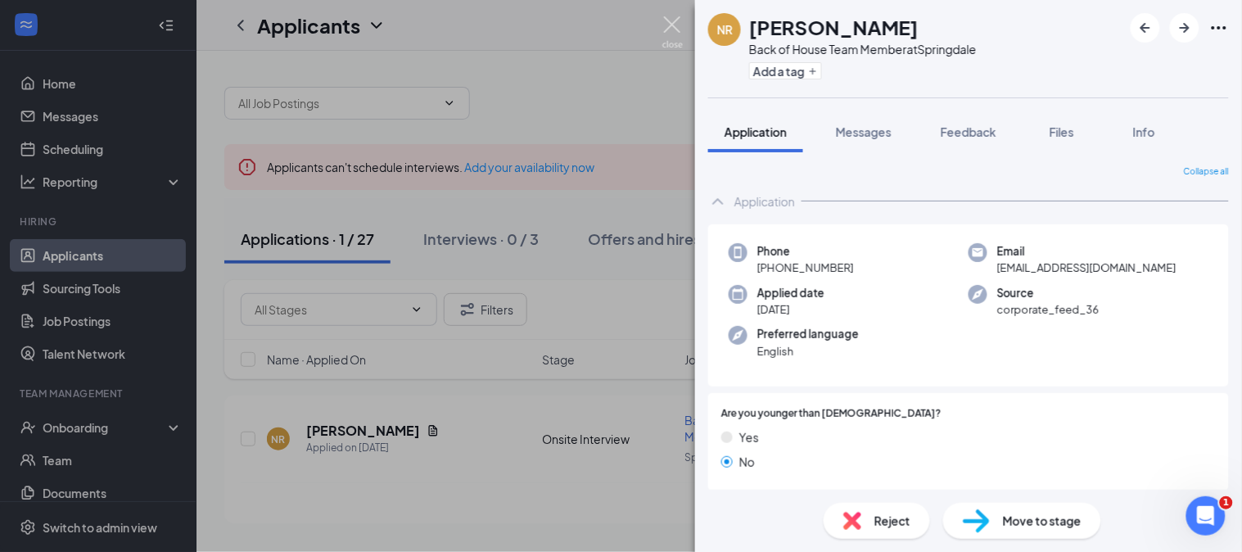
click at [675, 31] on img at bounding box center [672, 32] width 20 height 32
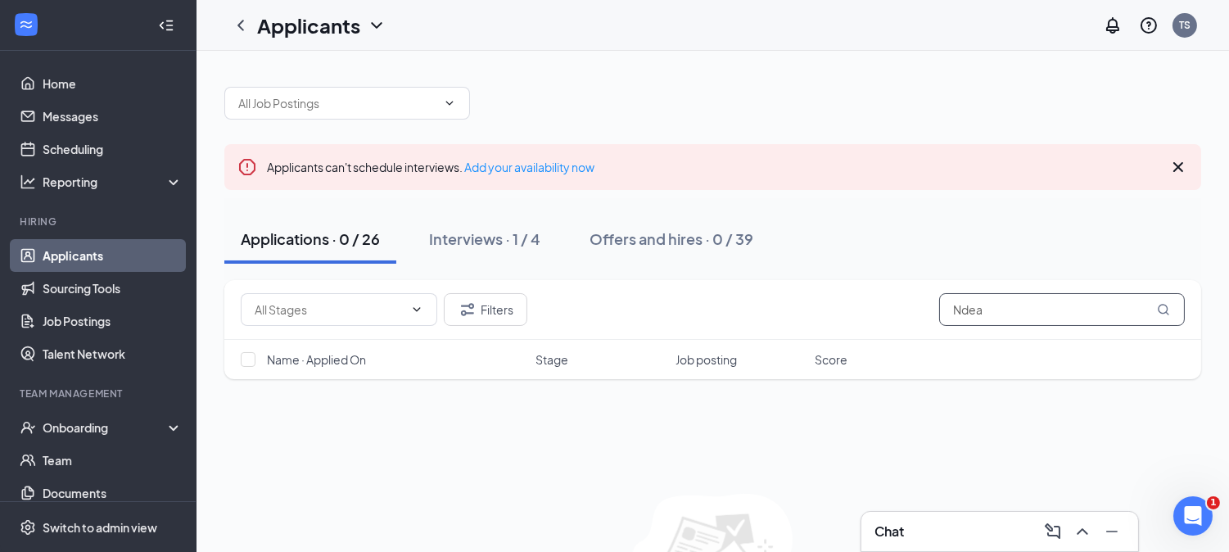
click at [1012, 300] on input "Ndea" at bounding box center [1062, 309] width 246 height 33
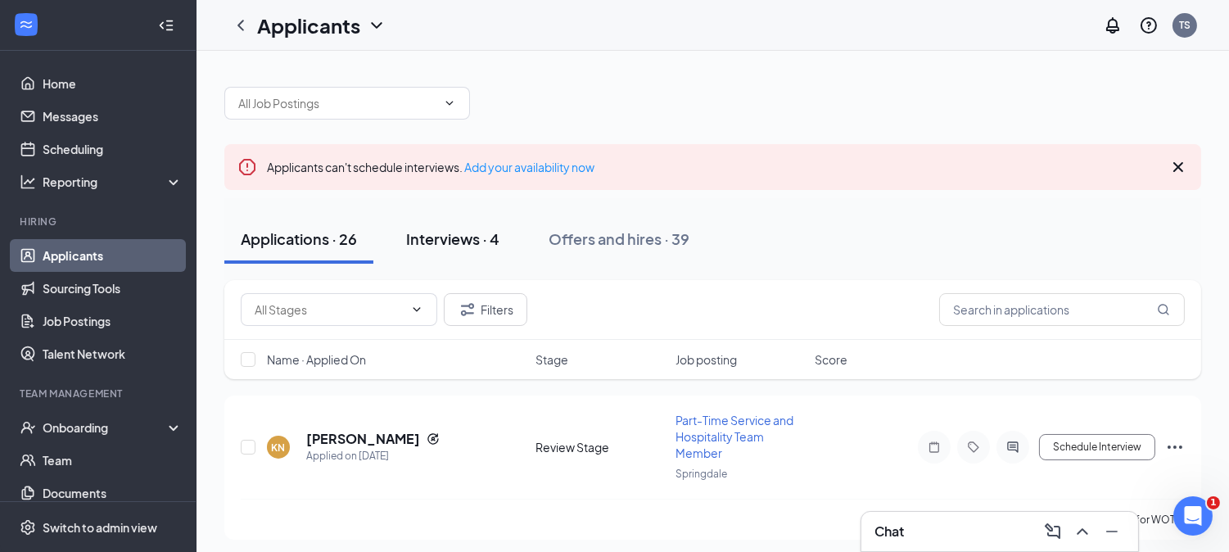
click at [441, 235] on div "Interviews · 4" at bounding box center [452, 238] width 93 height 20
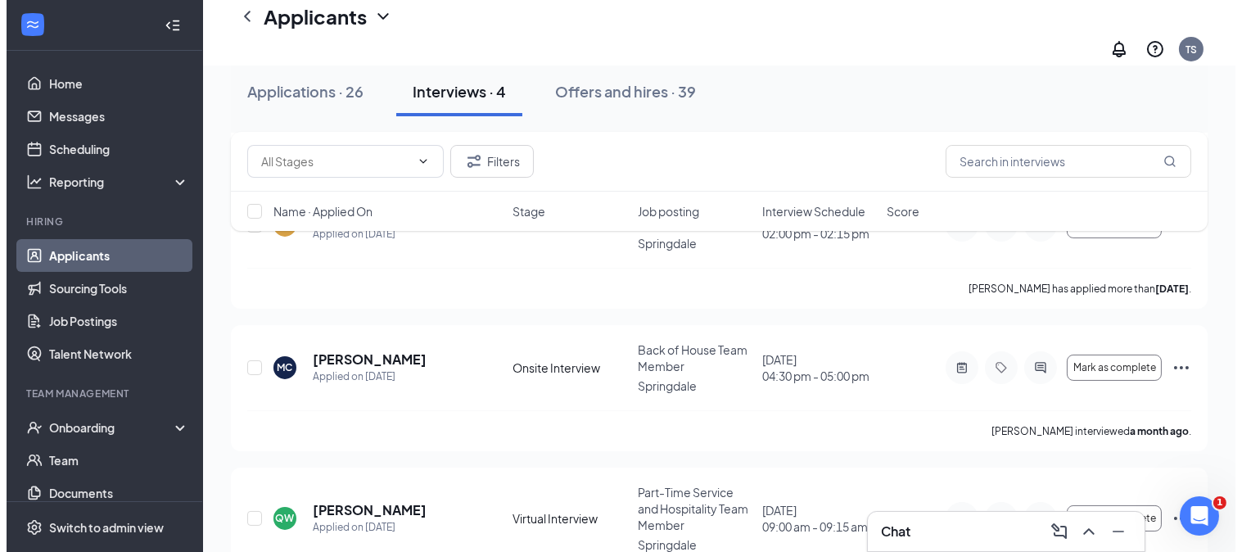
scroll to position [373, 0]
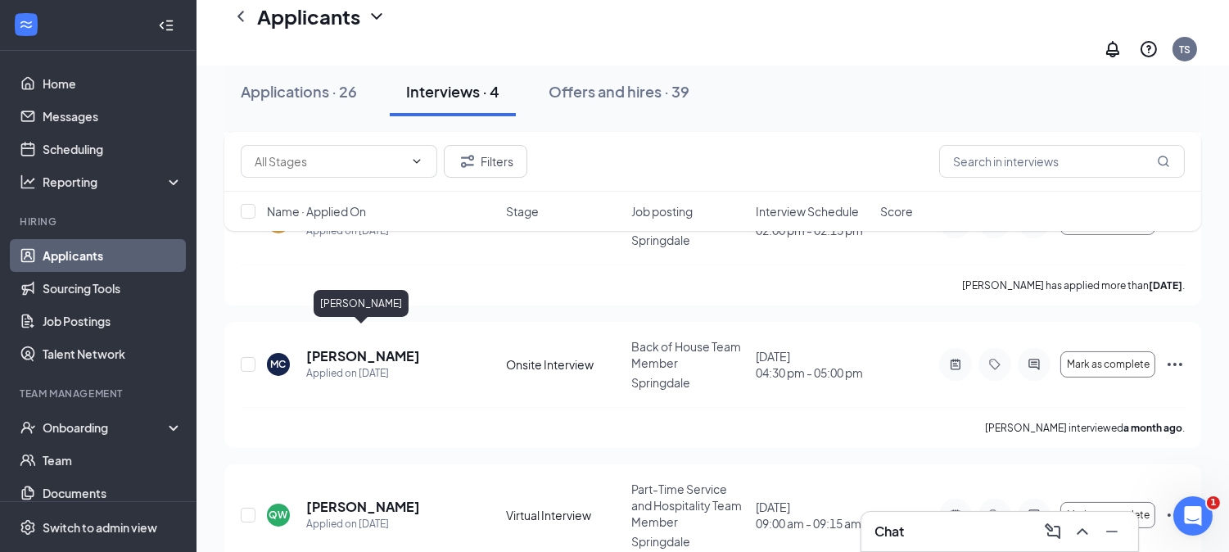
click at [373, 323] on div "[PERSON_NAME]" at bounding box center [361, 307] width 95 height 34
click at [374, 347] on h5 "[PERSON_NAME]" at bounding box center [363, 356] width 114 height 18
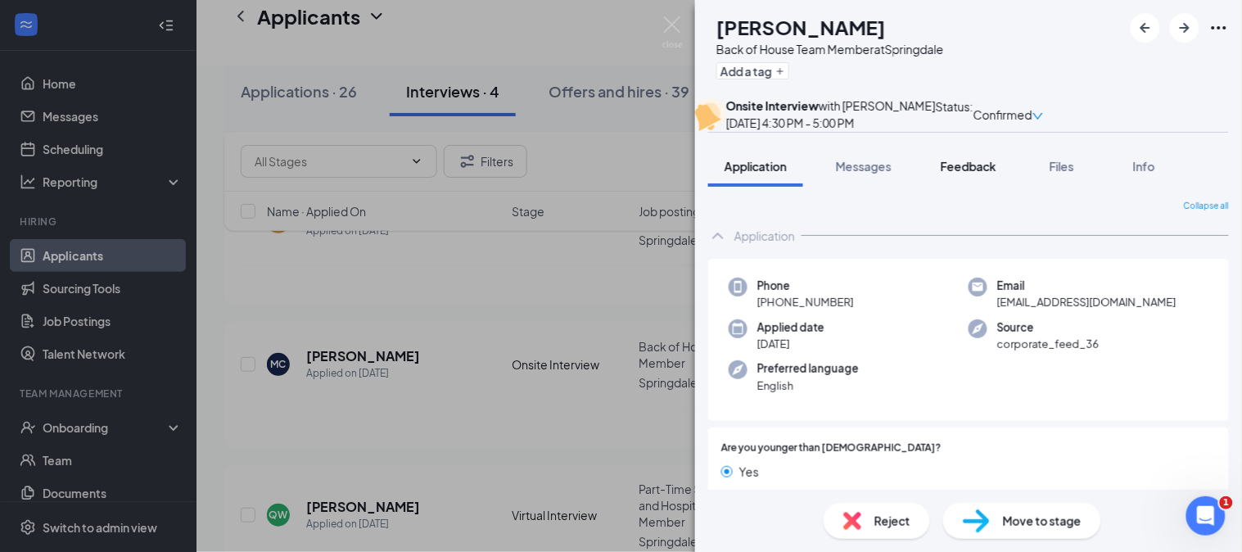
click at [960, 174] on span "Feedback" at bounding box center [969, 166] width 56 height 15
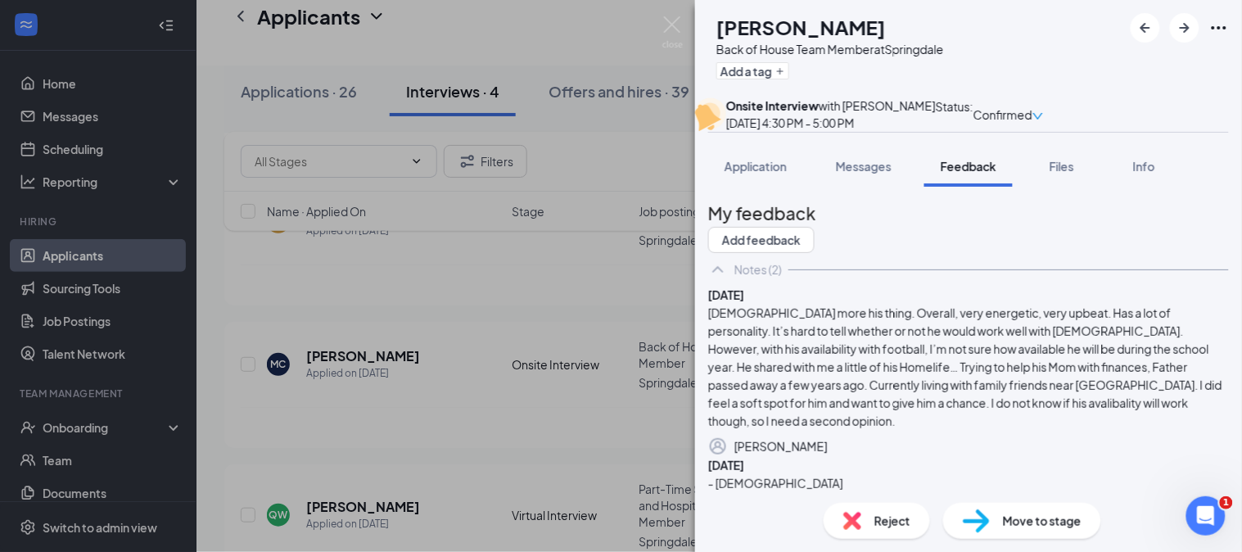
click at [883, 505] on div "Reject" at bounding box center [877, 521] width 106 height 36
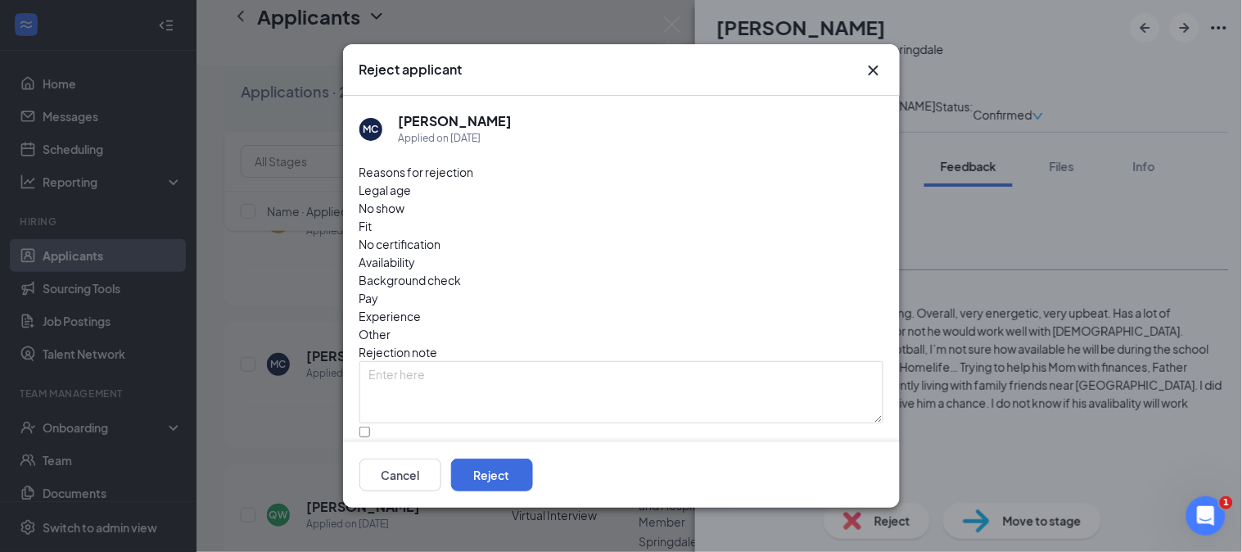
click at [416, 253] on span "Availability" at bounding box center [387, 262] width 56 height 18
click at [370, 427] on input "Send rejection message If unchecked, the applicant will not receive a rejection…" at bounding box center [364, 432] width 11 height 11
checkbox input "true"
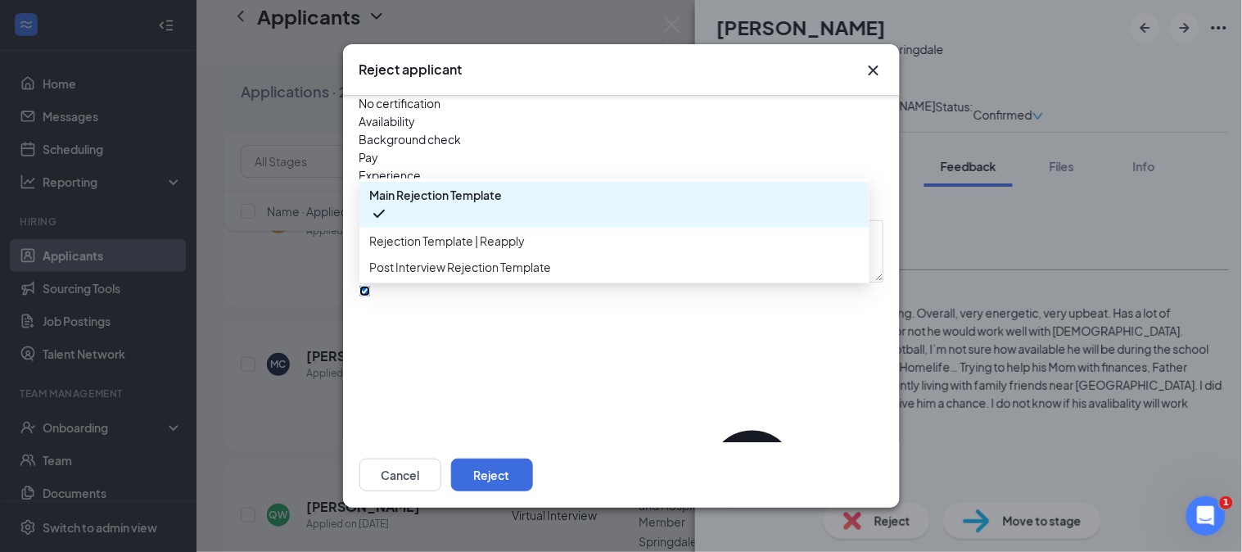
click at [533, 478] on button "Reject" at bounding box center [492, 475] width 82 height 33
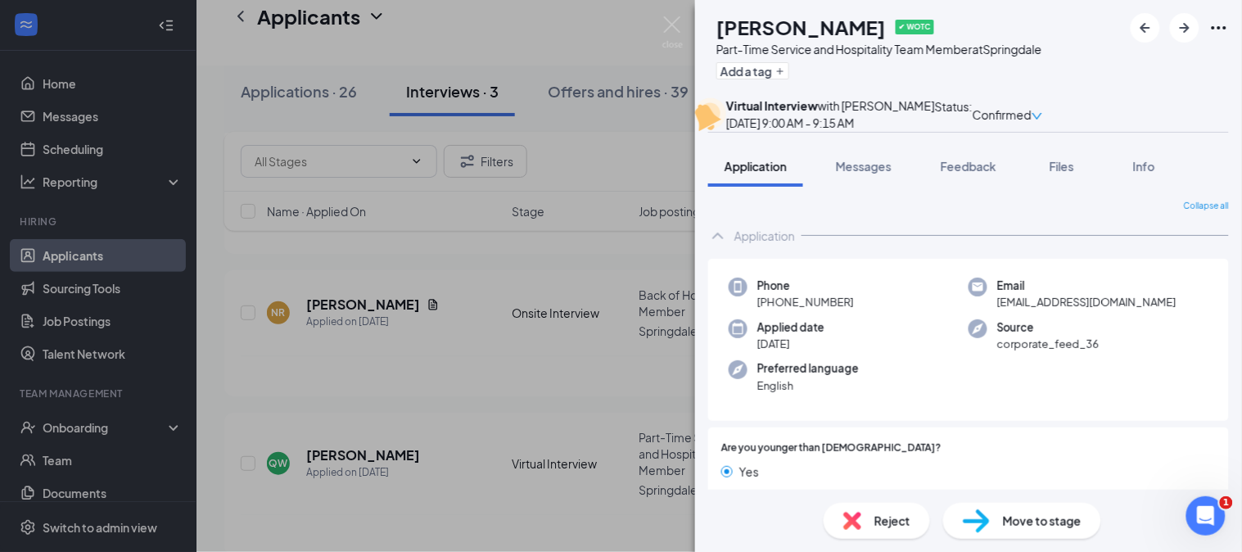
scroll to position [199, 0]
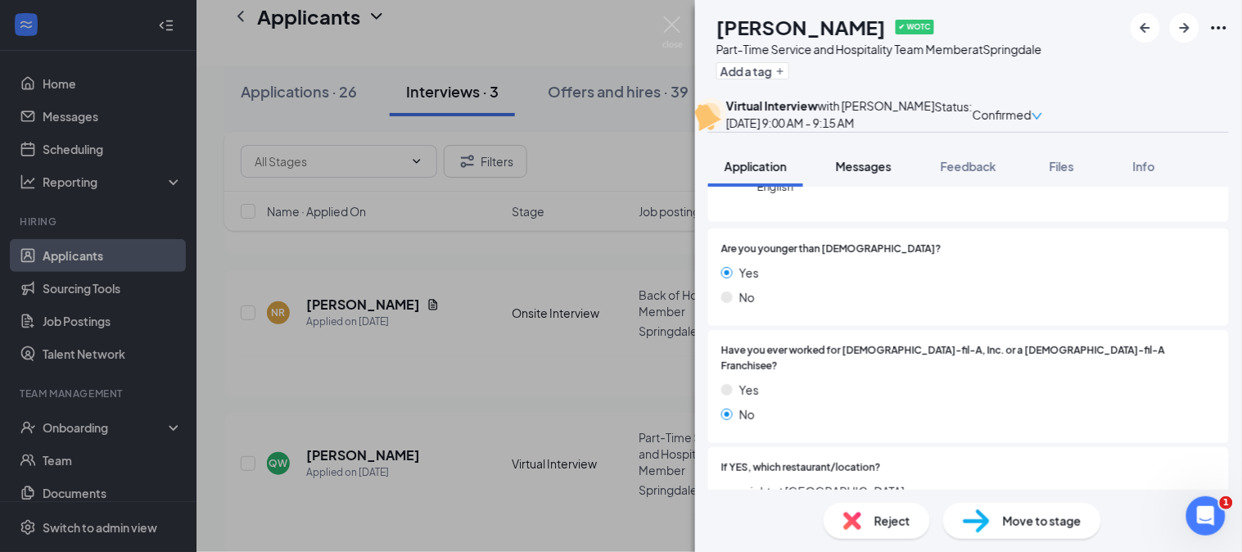
click at [884, 187] on button "Messages" at bounding box center [864, 166] width 88 height 41
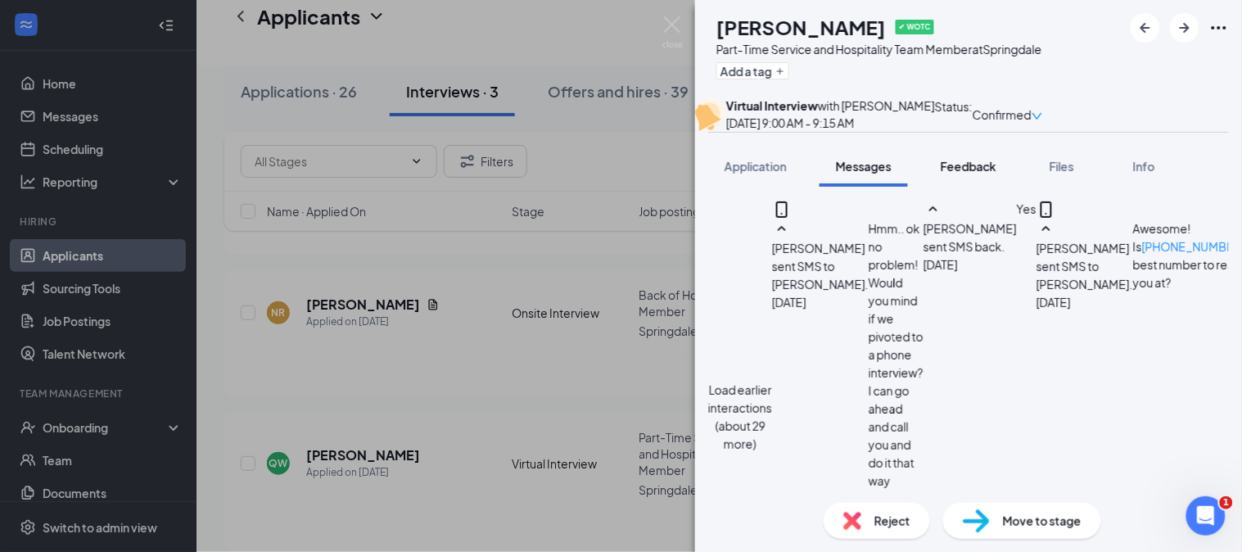
scroll to position [1063, 0]
click at [969, 174] on span "Feedback" at bounding box center [969, 166] width 56 height 15
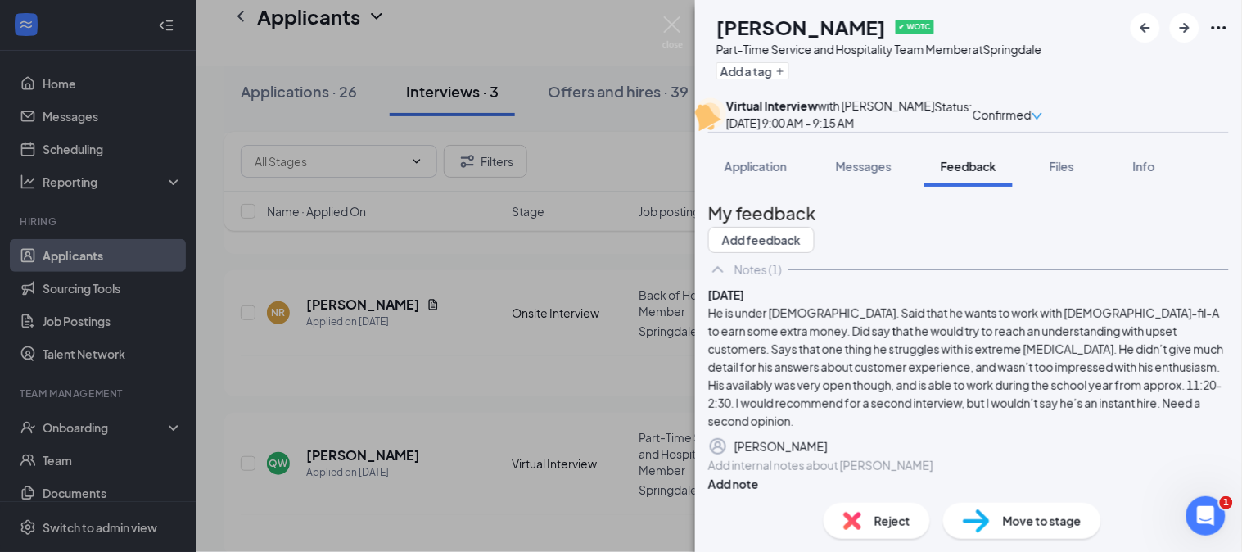
click at [844, 535] on div "Reject" at bounding box center [877, 521] width 106 height 36
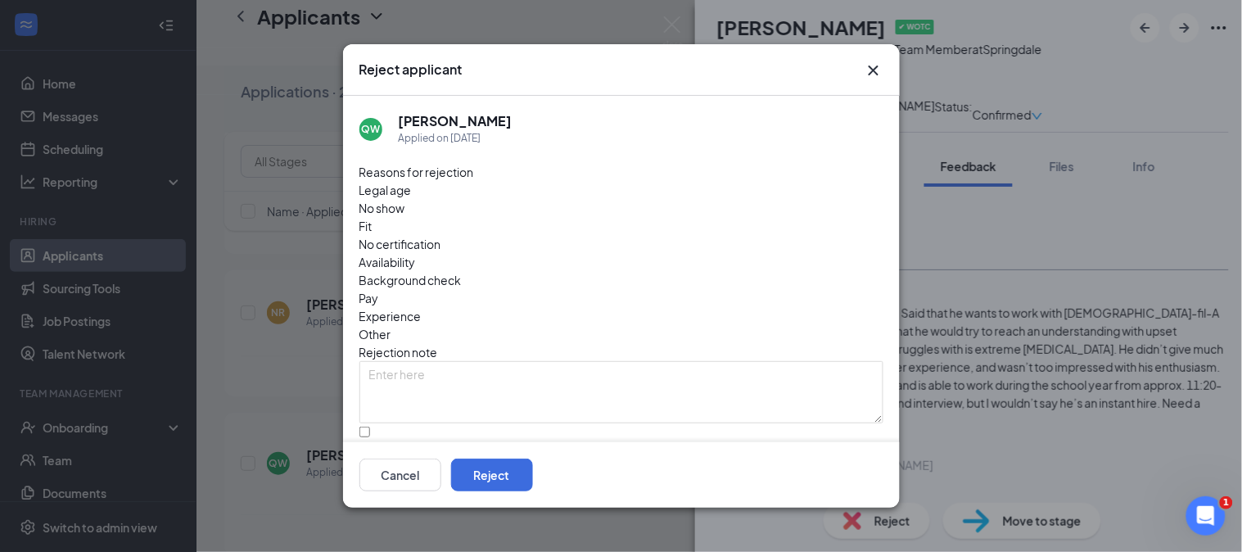
scroll to position [50, 0]
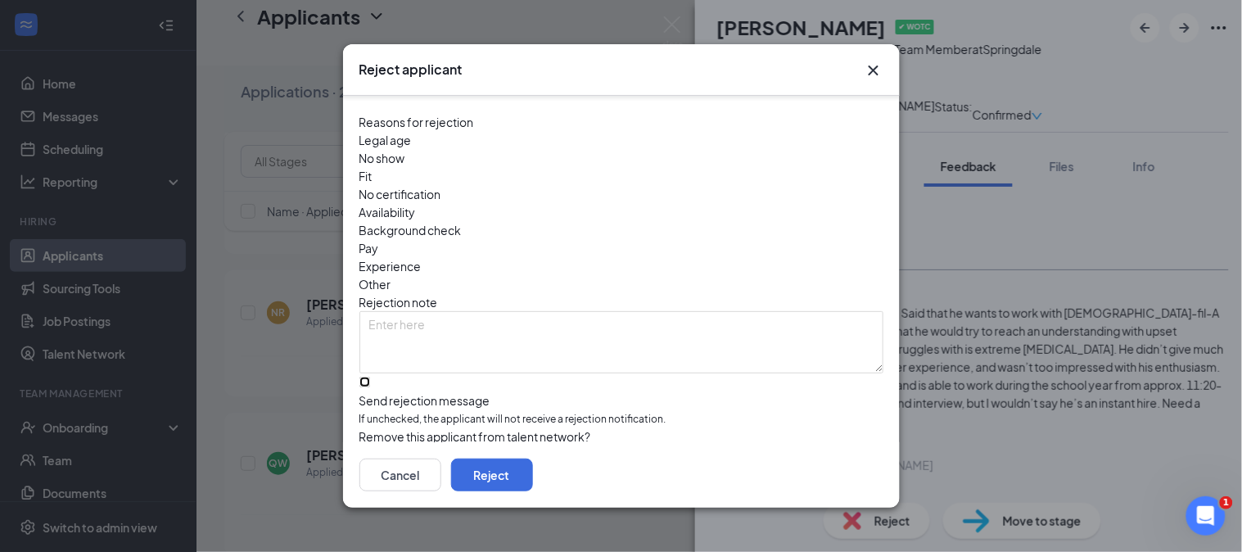
click at [370, 377] on input "Send rejection message If unchecked, the applicant will not receive a rejection…" at bounding box center [364, 382] width 11 height 11
checkbox input "true"
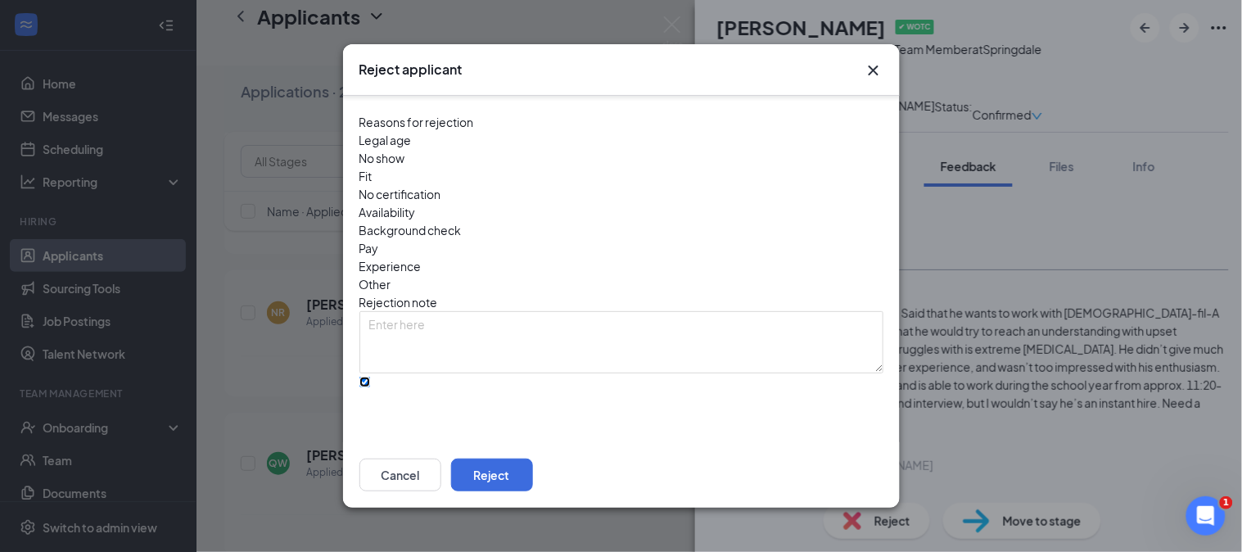
scroll to position [141, 0]
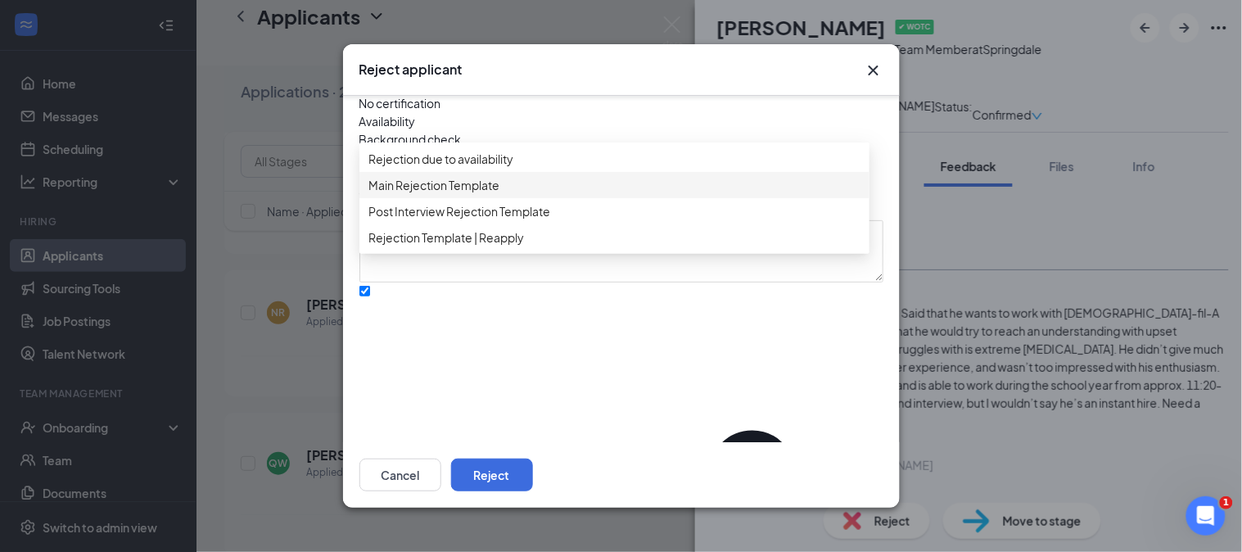
click at [477, 194] on span "Main Rejection Template" at bounding box center [434, 185] width 131 height 18
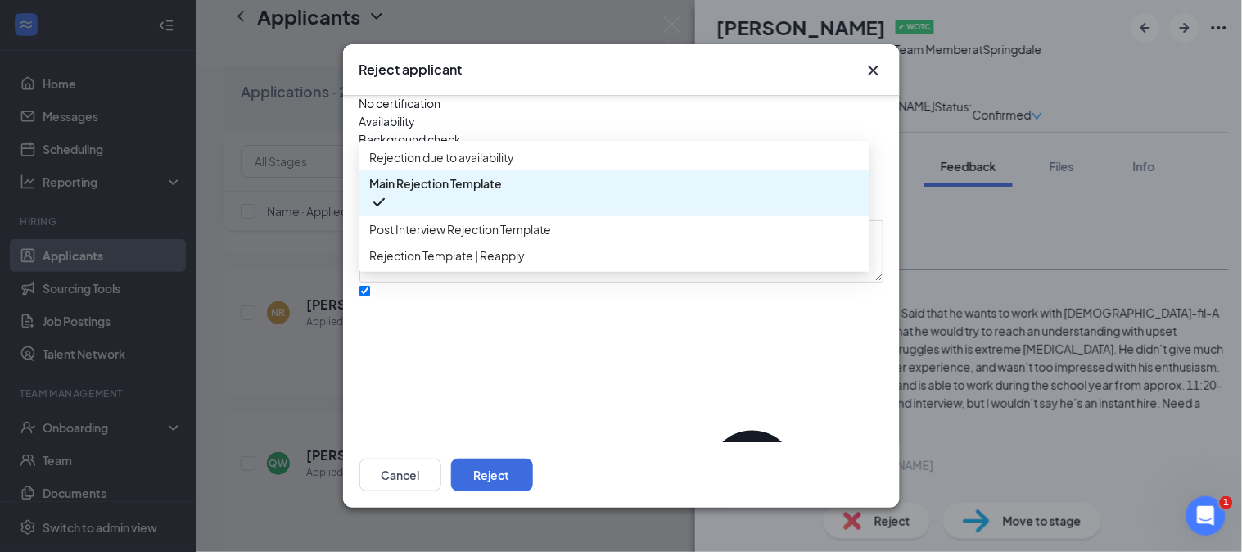
click at [491, 264] on span "Rejection Template | Reapply" at bounding box center [447, 255] width 156 height 18
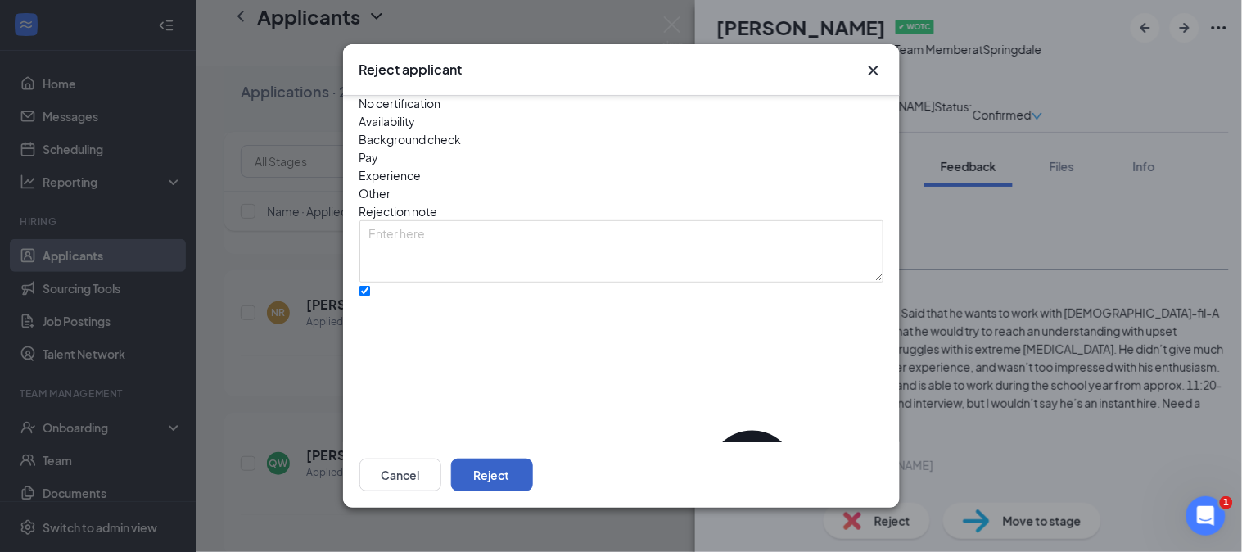
click at [533, 477] on button "Reject" at bounding box center [492, 475] width 82 height 33
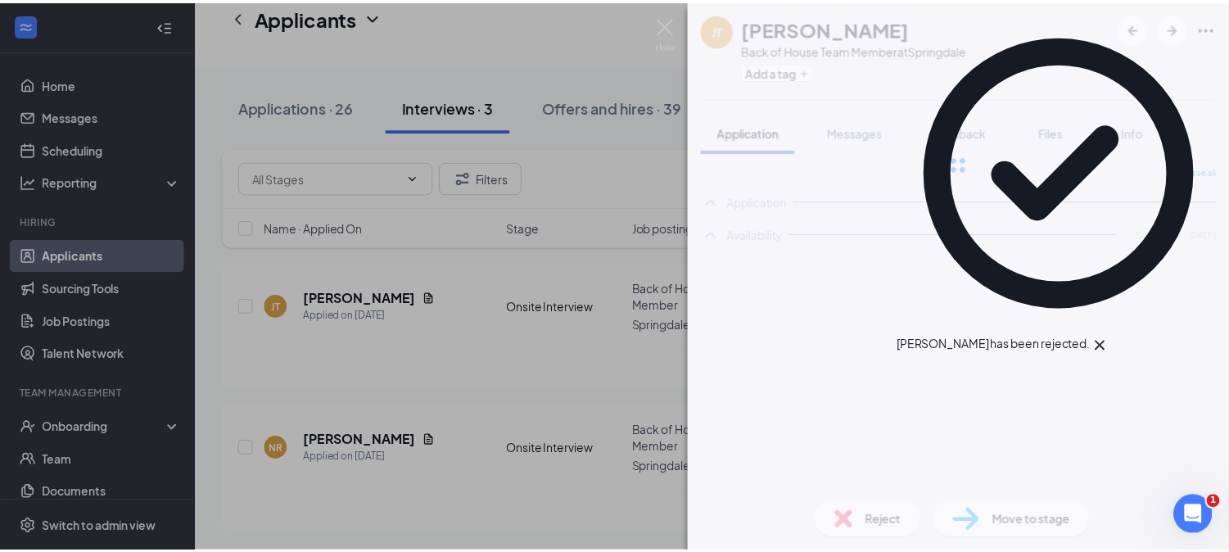
scroll to position [126, 0]
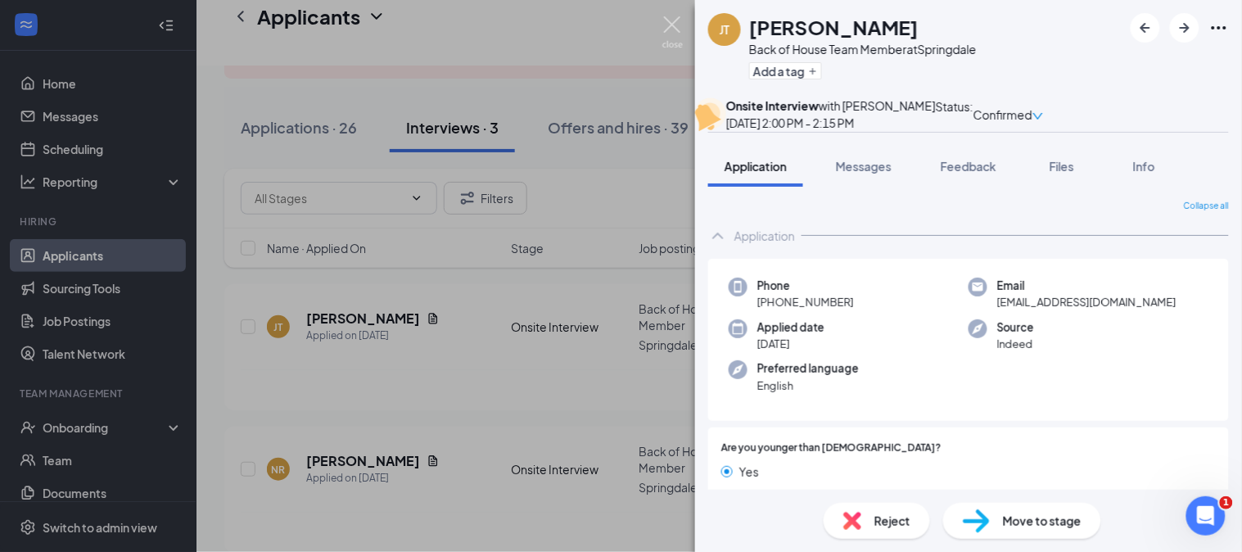
click at [677, 34] on img at bounding box center [672, 32] width 20 height 32
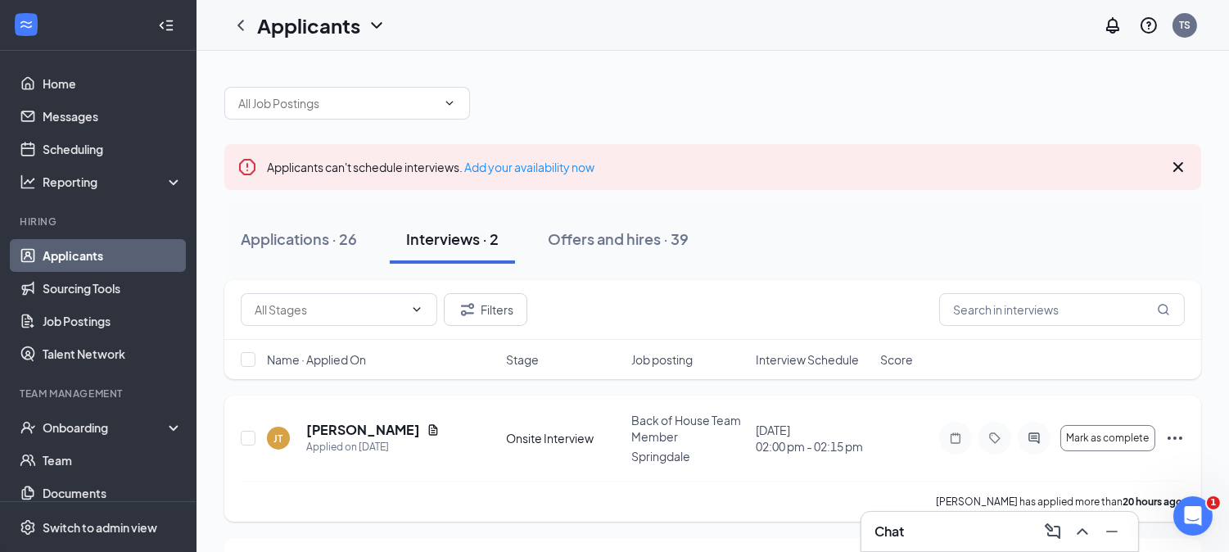
scroll to position [126, 0]
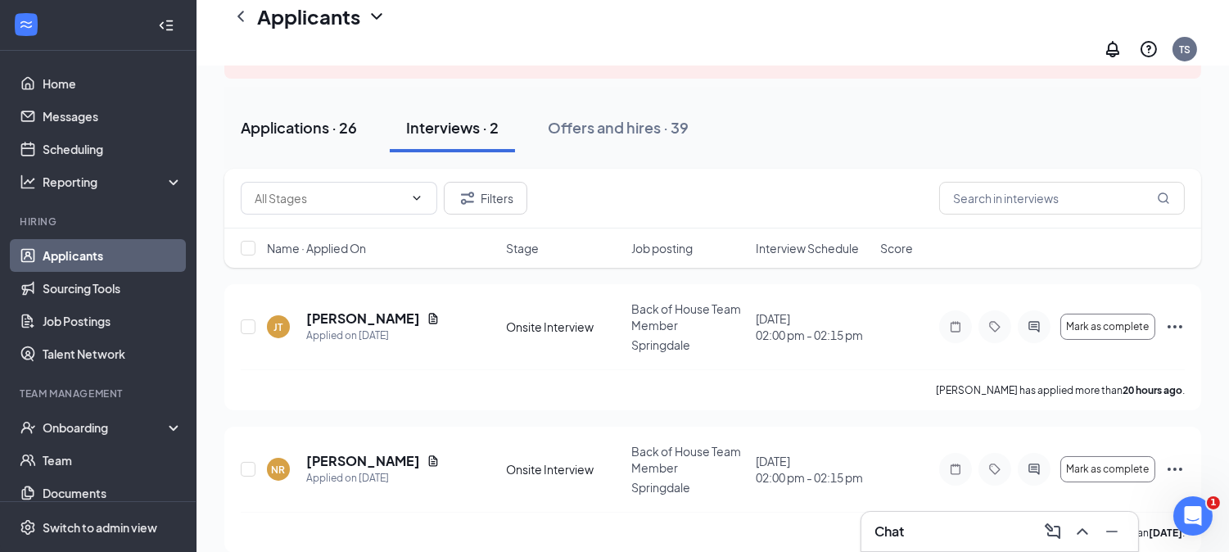
click at [314, 117] on div "Applications · 26" at bounding box center [299, 127] width 116 height 20
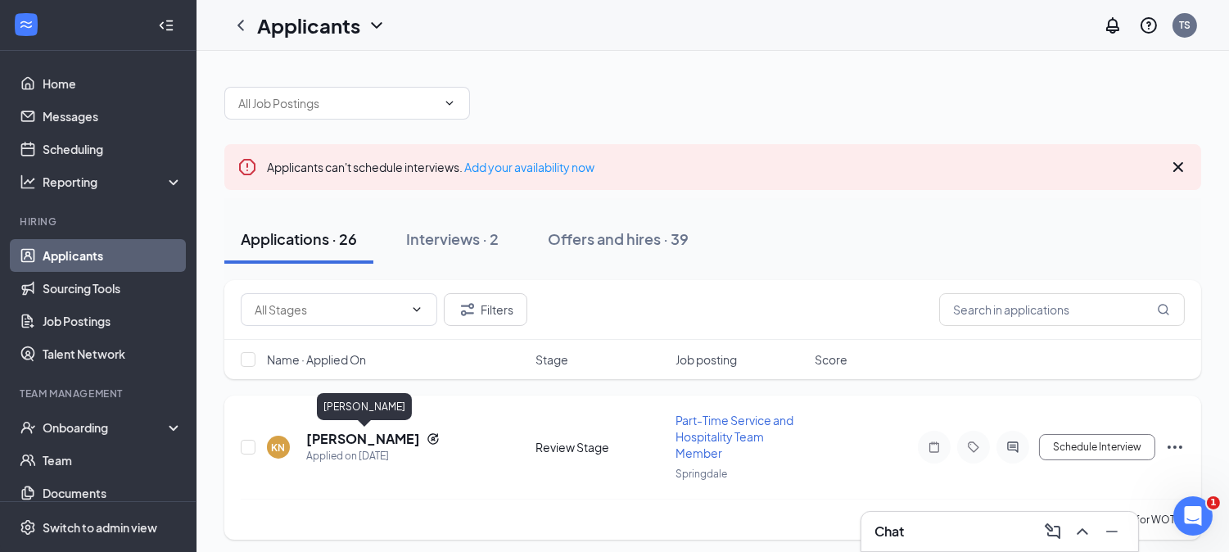
click at [390, 436] on h5 "[PERSON_NAME]" at bounding box center [363, 439] width 114 height 18
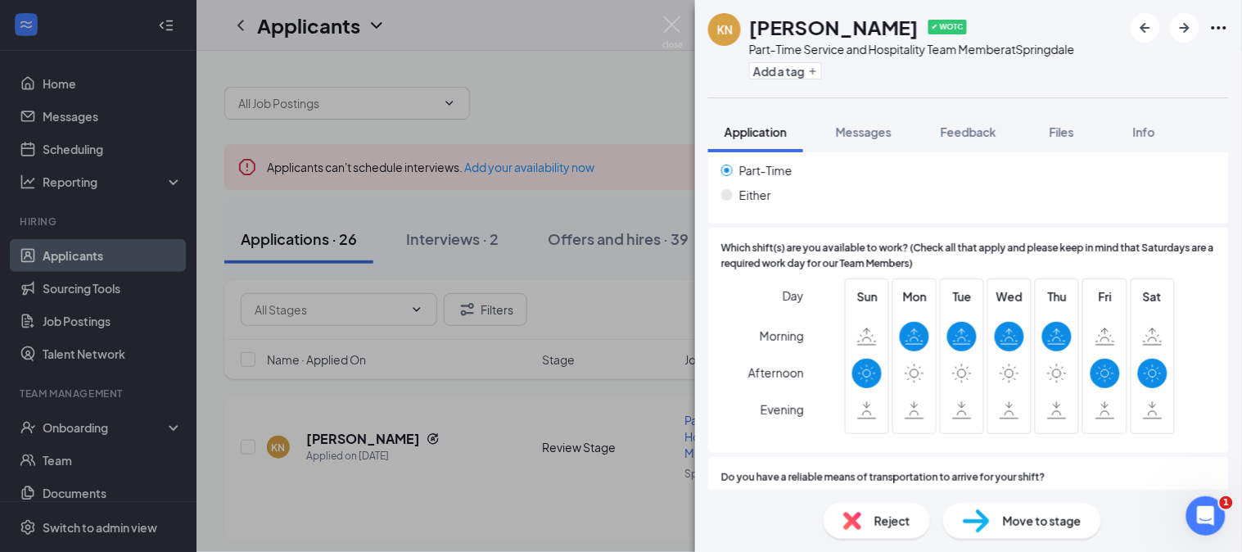
scroll to position [960, 0]
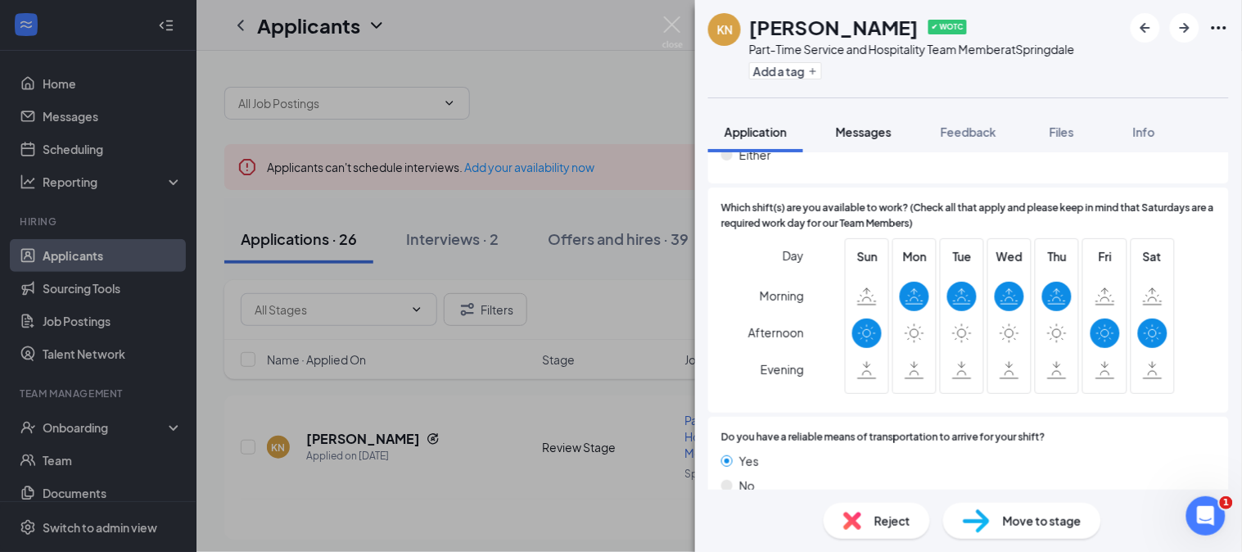
click at [879, 129] on span "Messages" at bounding box center [864, 131] width 56 height 15
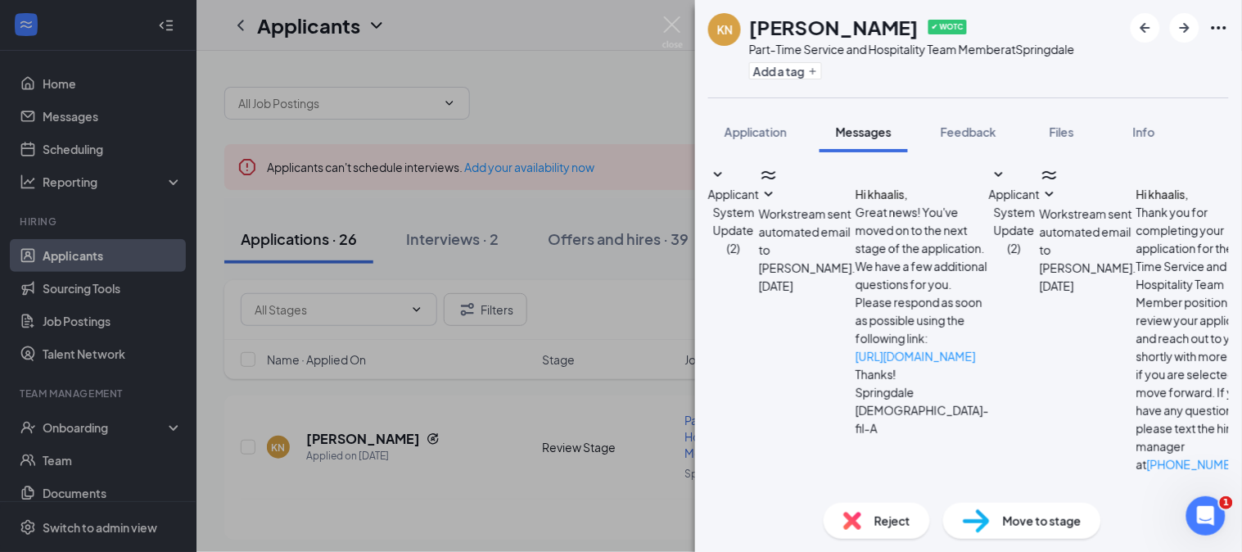
scroll to position [168, 0]
drag, startPoint x: 865, startPoint y: 311, endPoint x: 863, endPoint y: 364, distance: 52.5
click at [863, 364] on div "Applicant System Update (2) Workstream sent automated email to [PERSON_NAME]. […" at bounding box center [968, 441] width 521 height 553
type textarea "Hi [PERSON_NAME], thank you for taking the time to apply with us at [DEMOGRAPHI…"
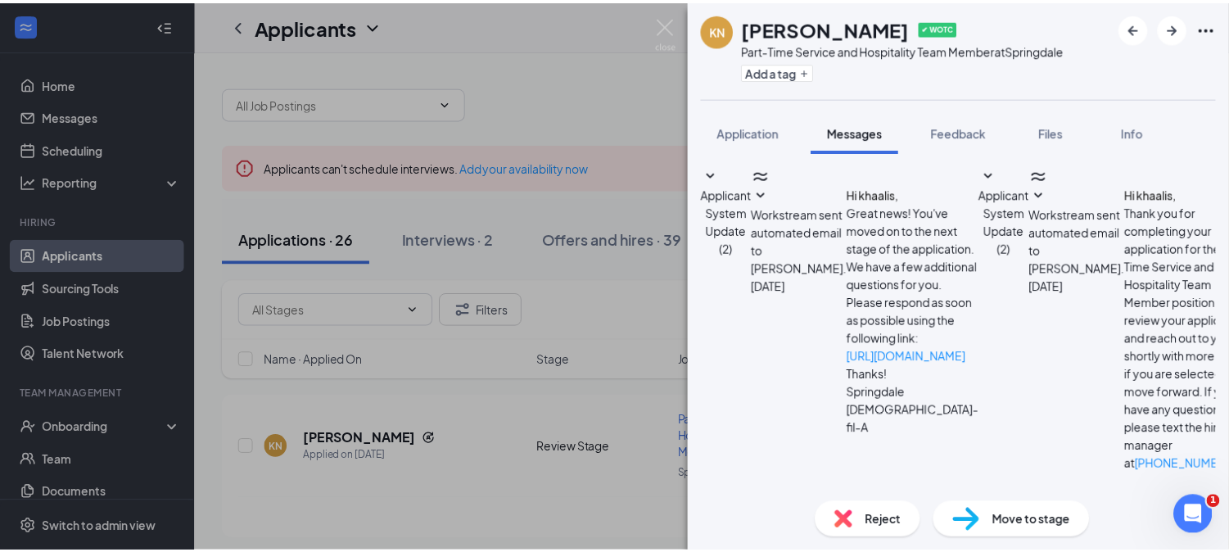
scroll to position [328, 0]
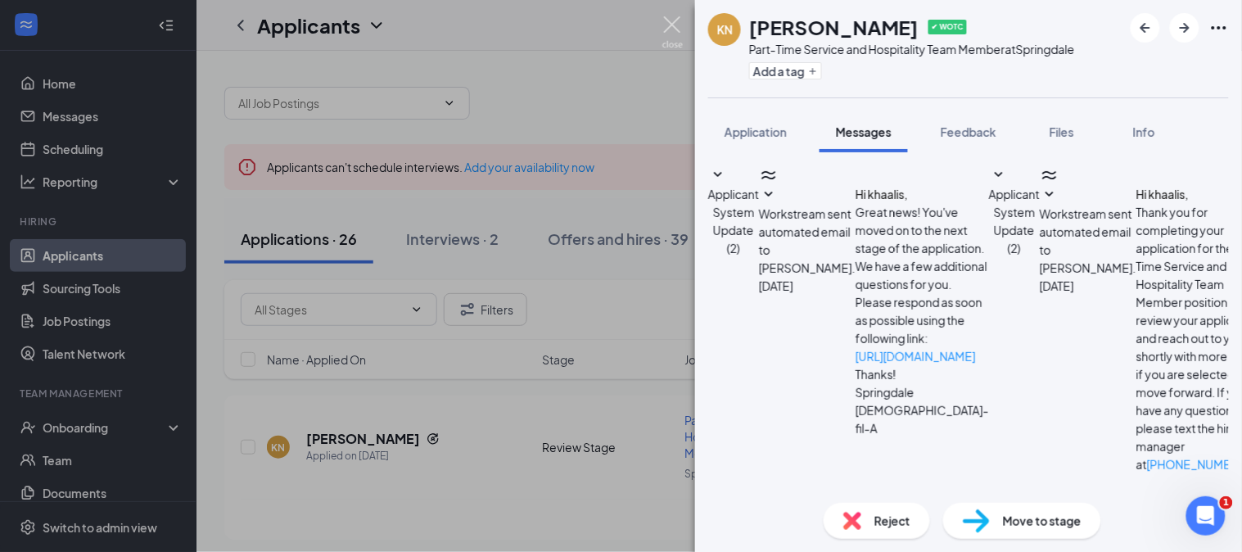
click at [669, 21] on img at bounding box center [672, 32] width 20 height 32
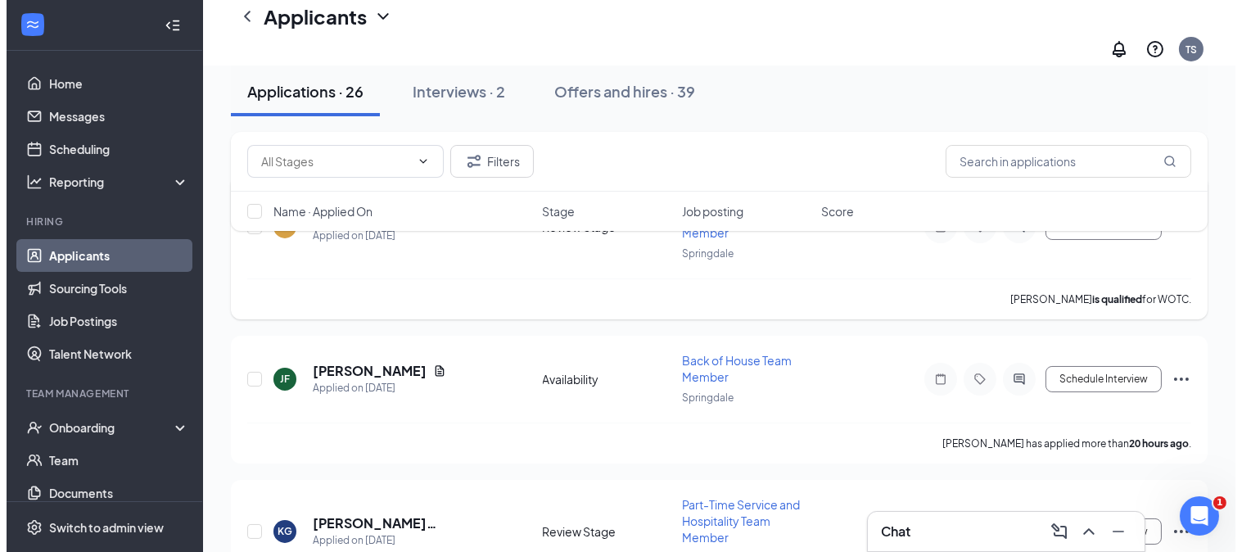
scroll to position [238, 0]
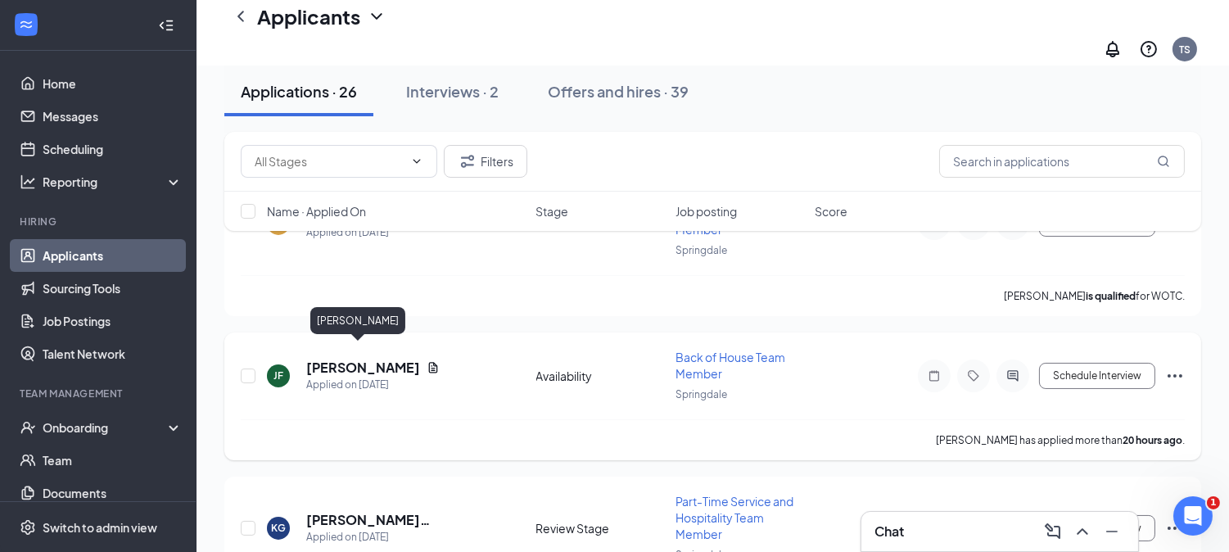
click at [350, 359] on h5 "[PERSON_NAME]" at bounding box center [363, 368] width 114 height 18
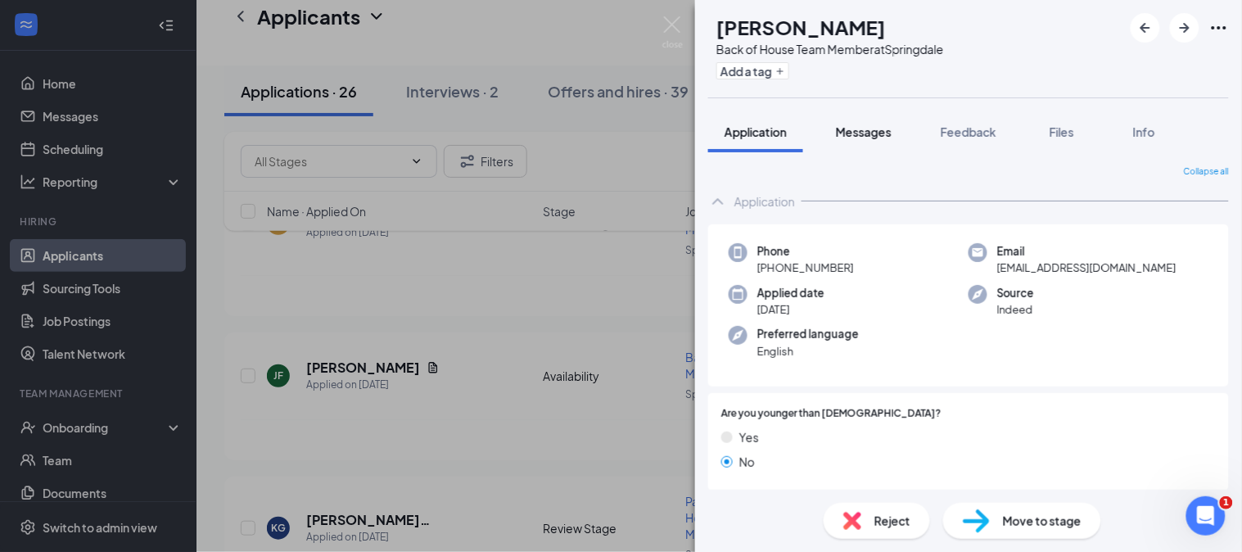
click at [861, 131] on span "Messages" at bounding box center [864, 131] width 56 height 15
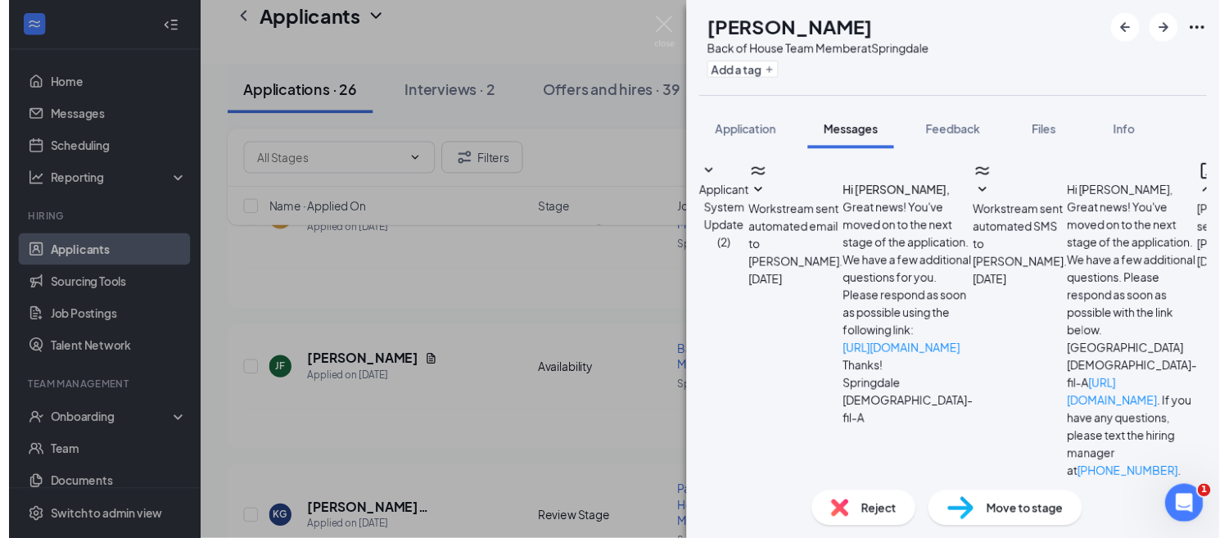
scroll to position [202, 0]
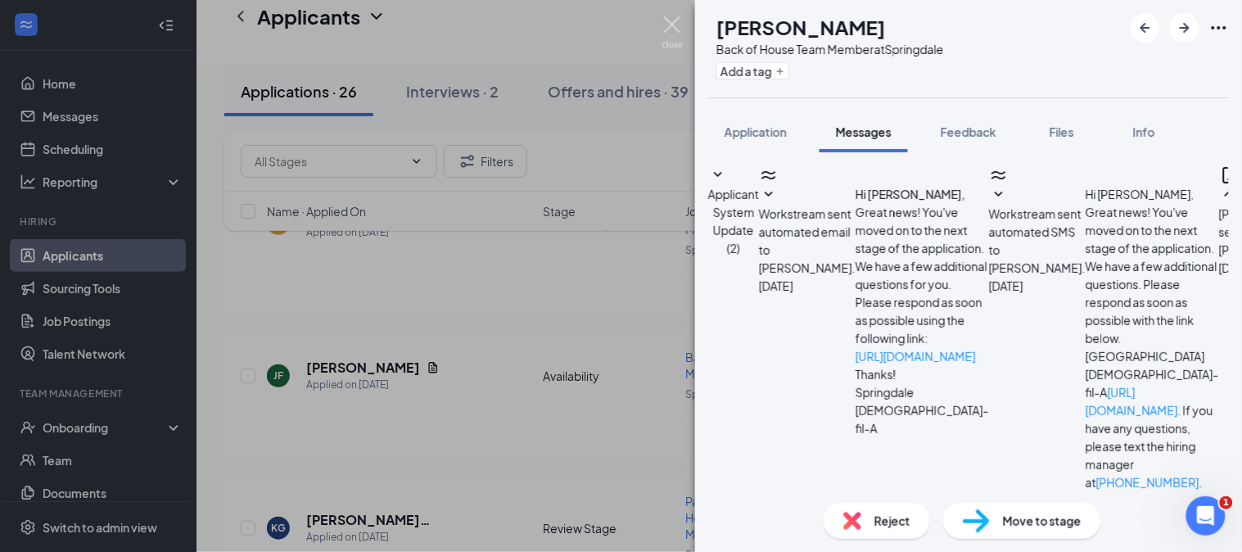
click at [681, 29] on img at bounding box center [672, 32] width 20 height 32
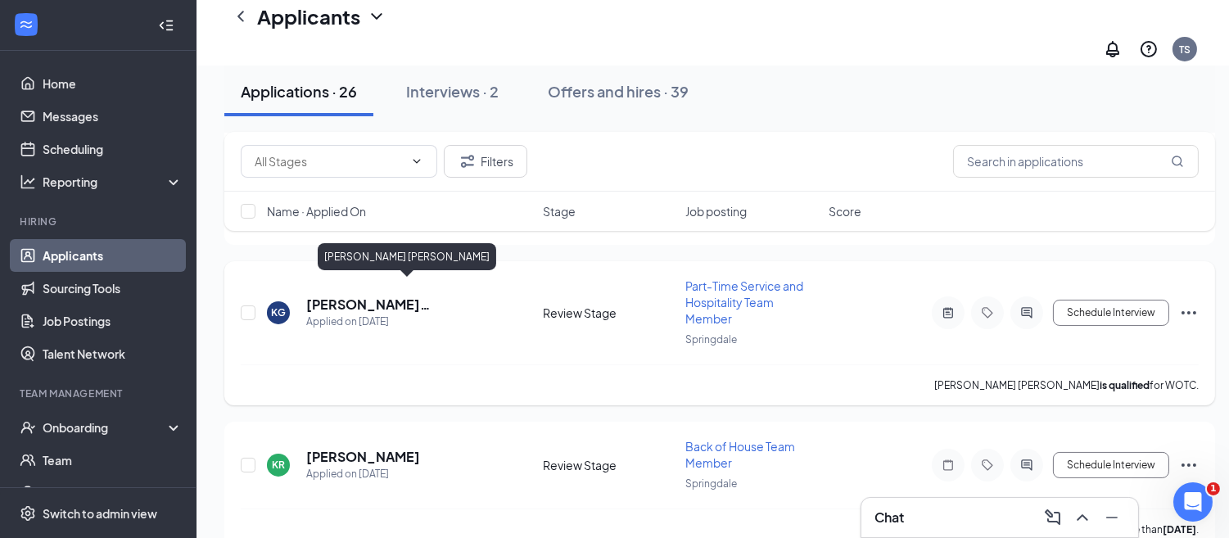
scroll to position [457, 4]
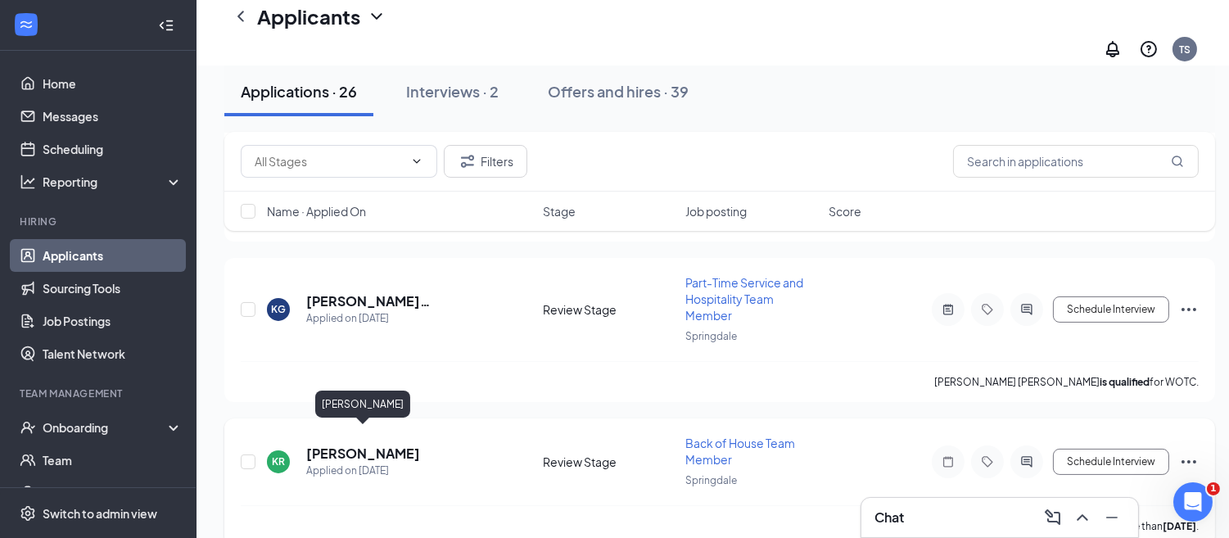
click at [366, 445] on h5 "[PERSON_NAME]" at bounding box center [363, 454] width 114 height 18
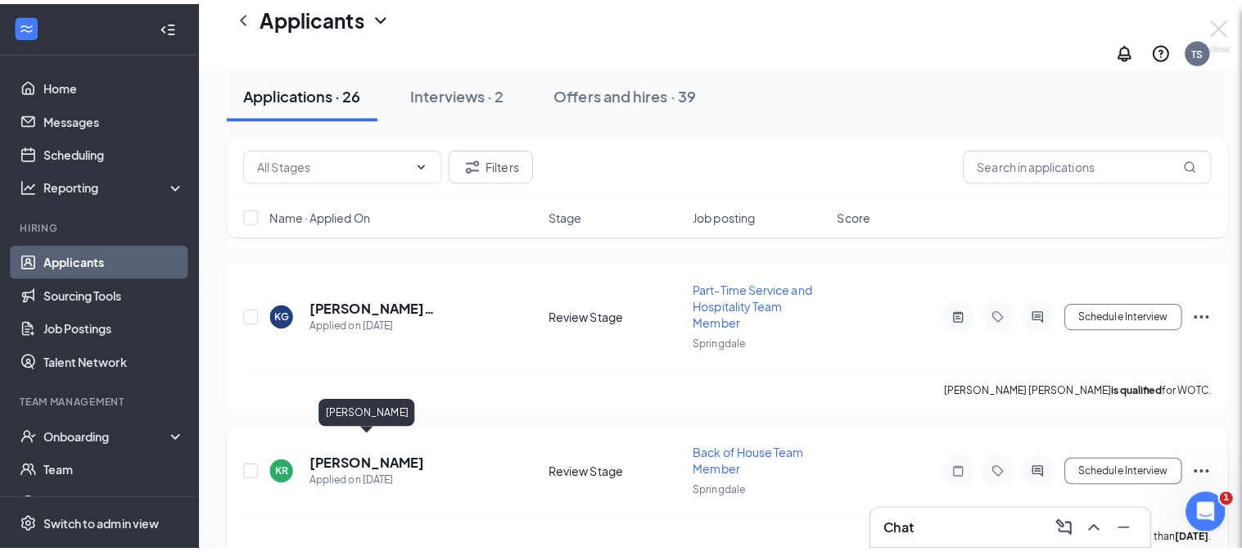
scroll to position [457, 0]
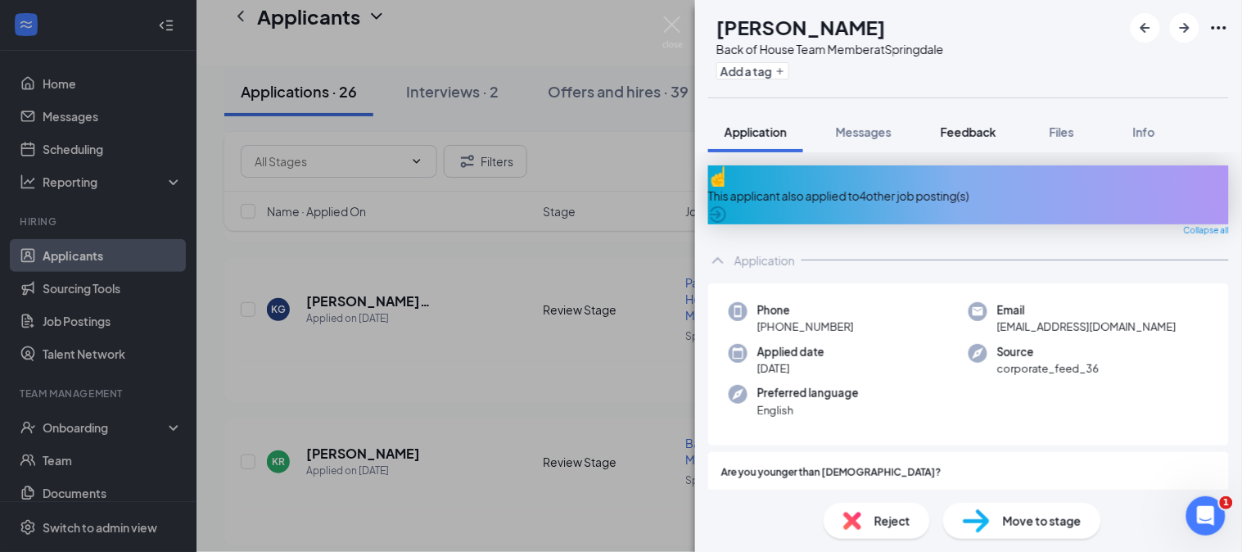
click at [965, 121] on button "Feedback" at bounding box center [968, 131] width 88 height 41
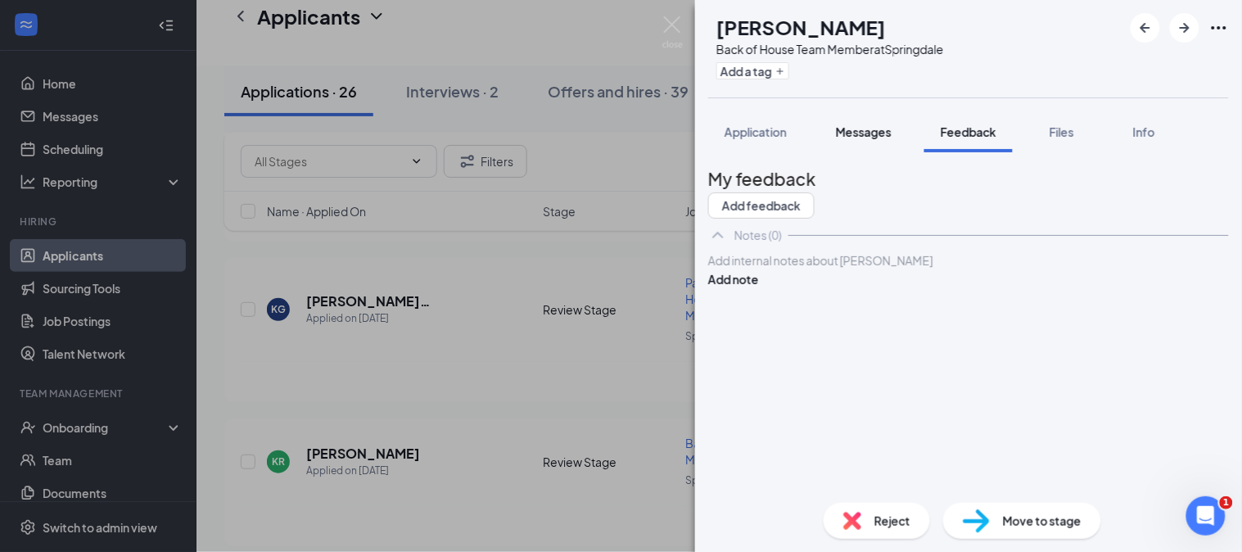
click at [858, 131] on span "Messages" at bounding box center [864, 131] width 56 height 15
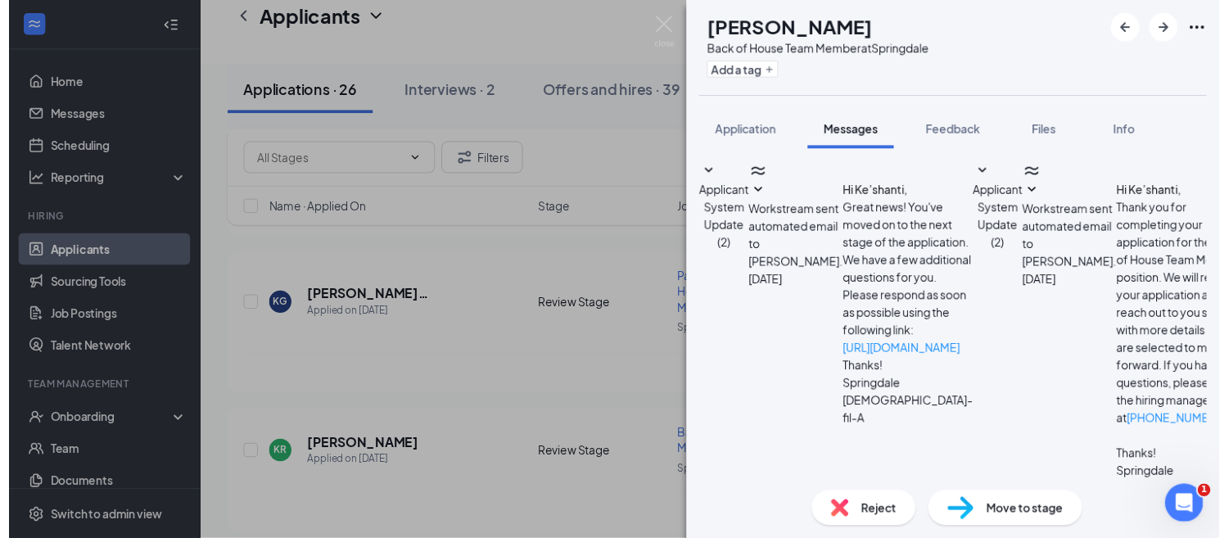
scroll to position [328, 0]
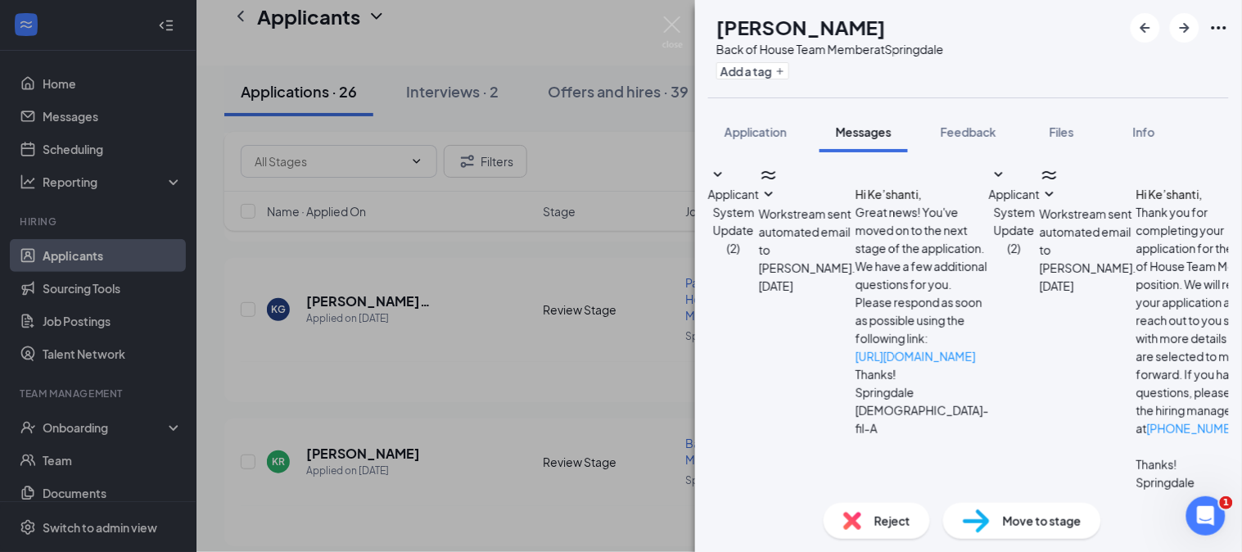
click at [671, 12] on div "KR [PERSON_NAME] Back of House Team Member at [GEOGRAPHIC_DATA] Add a tag Appli…" at bounding box center [621, 276] width 1242 height 552
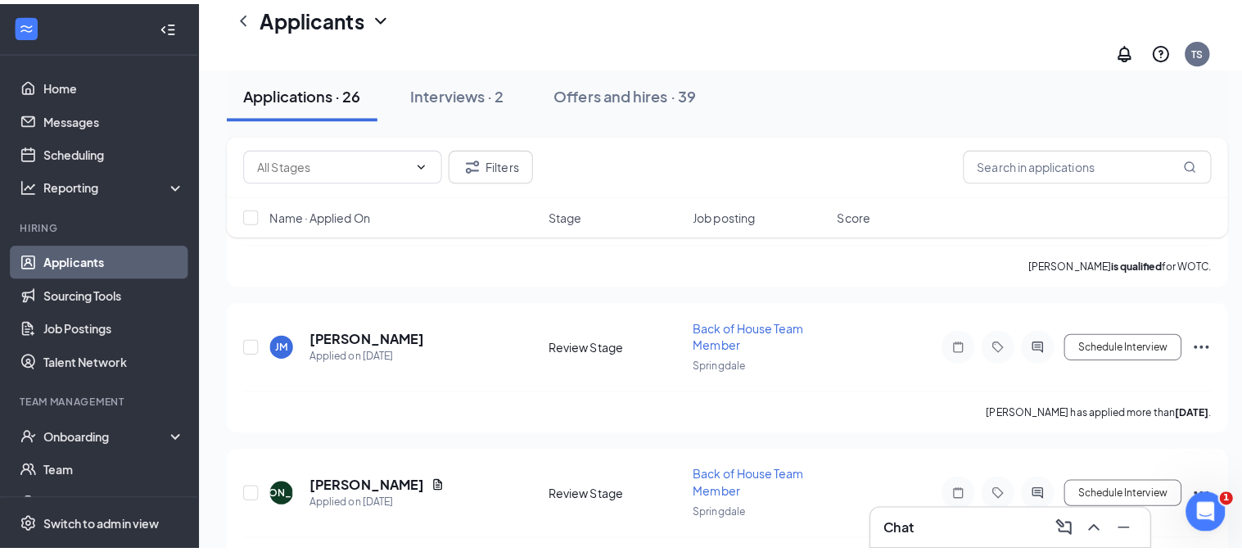
scroll to position [902, 0]
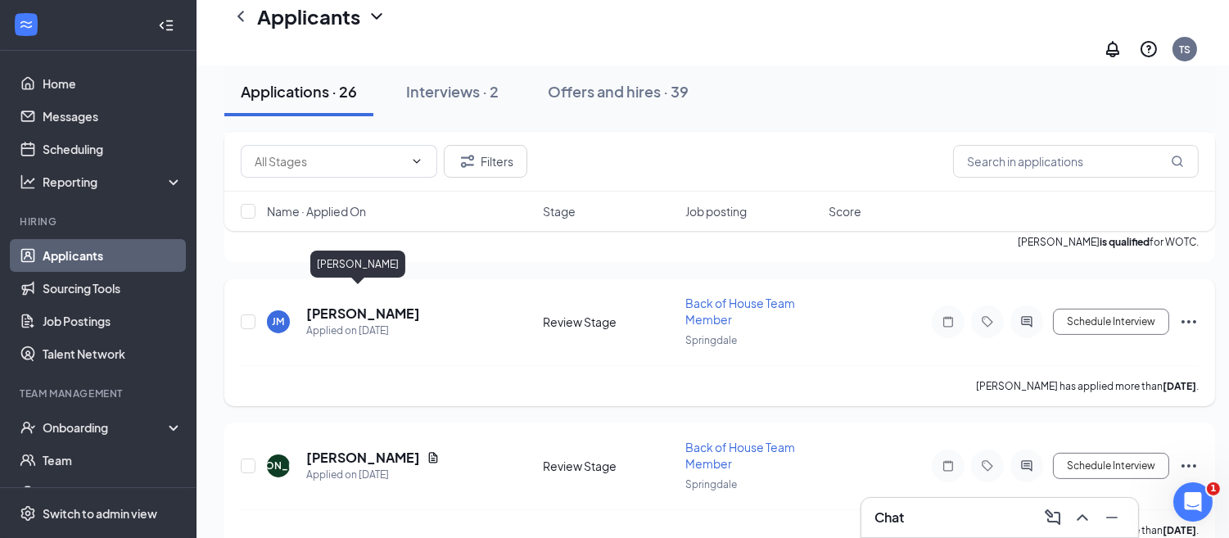
click at [359, 305] on h5 "[PERSON_NAME]" at bounding box center [363, 314] width 114 height 18
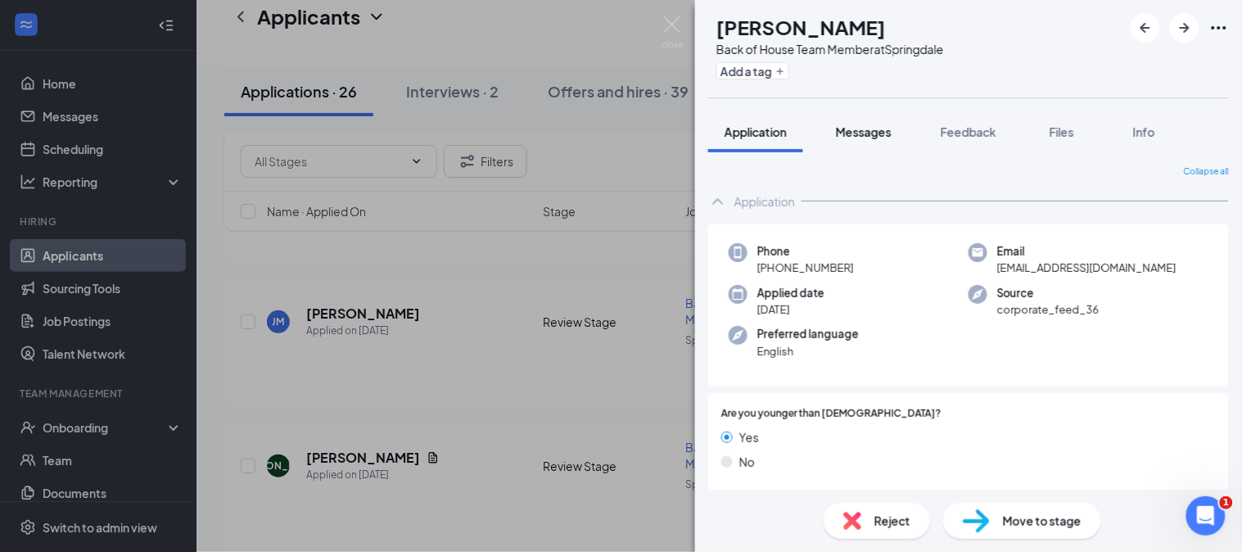
click at [865, 115] on button "Messages" at bounding box center [864, 131] width 88 height 41
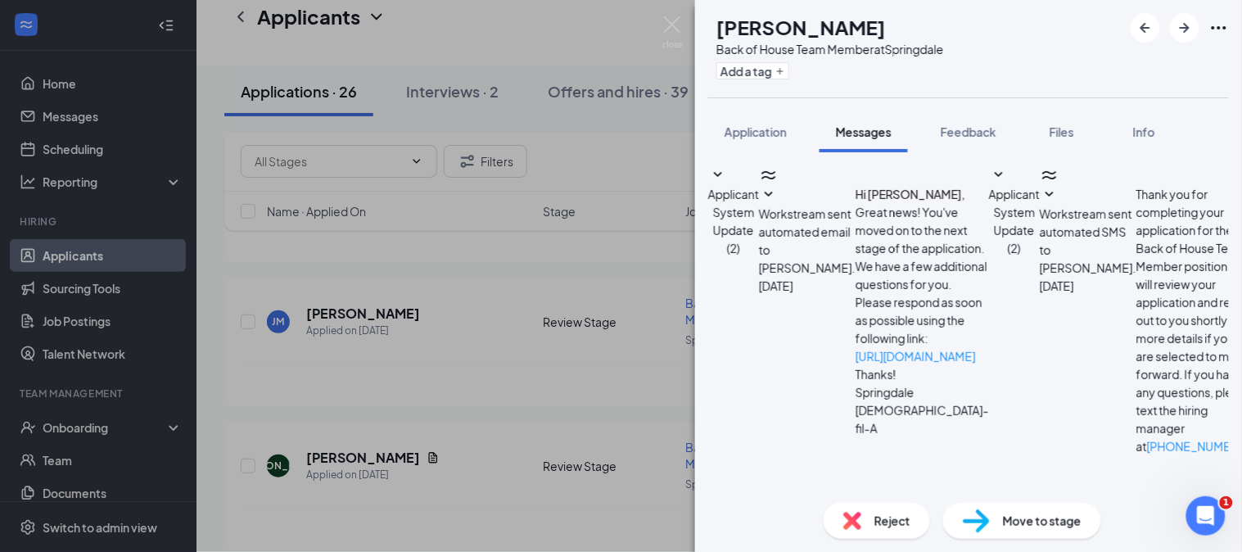
scroll to position [168, 0]
click at [960, 132] on span "Feedback" at bounding box center [969, 131] width 56 height 15
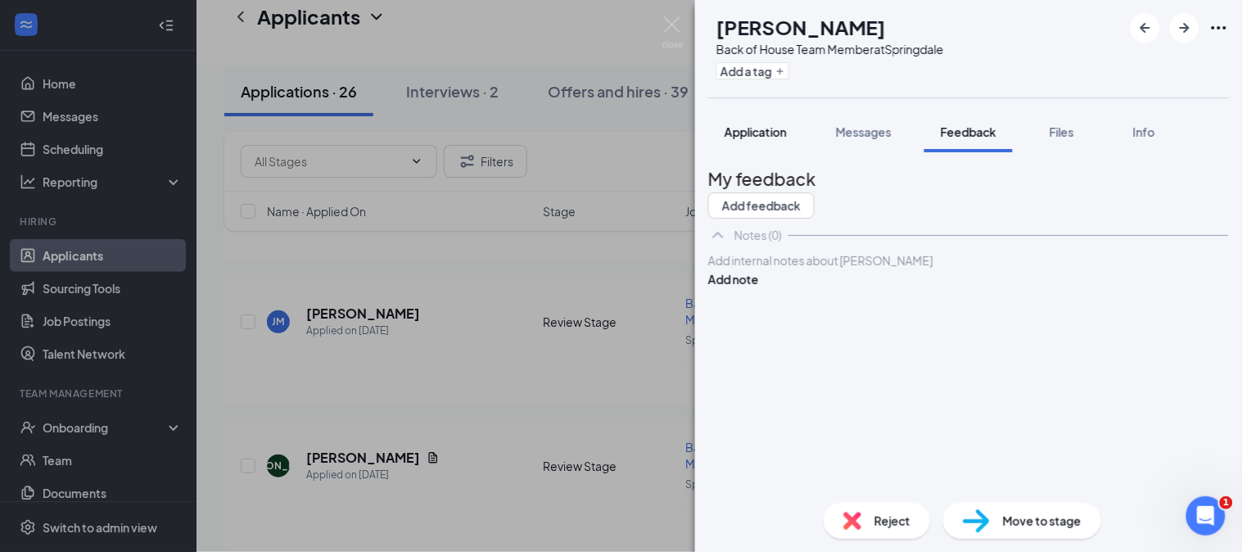
click at [741, 133] on span "Application" at bounding box center [756, 131] width 62 height 15
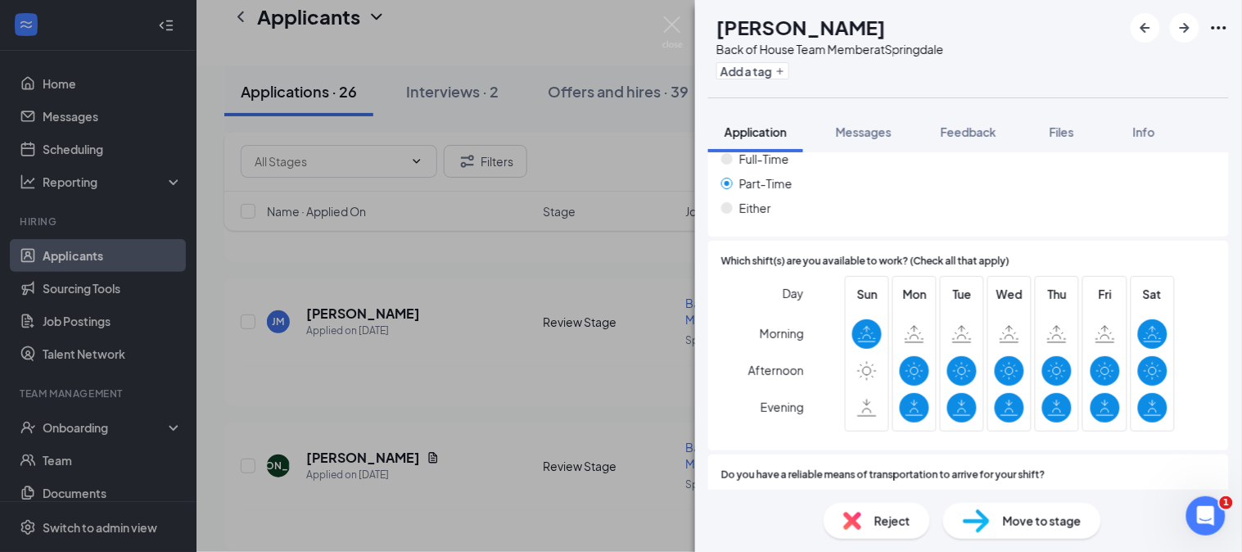
scroll to position [951, 0]
click at [854, 522] on img at bounding box center [852, 521] width 18 height 18
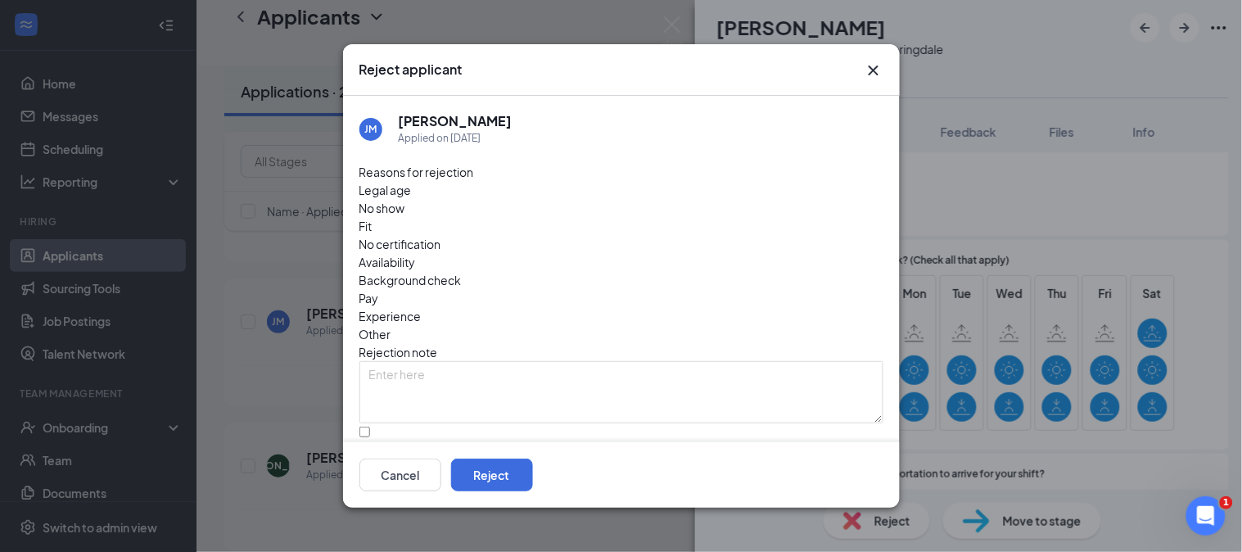
click at [416, 253] on span "Availability" at bounding box center [387, 262] width 56 height 18
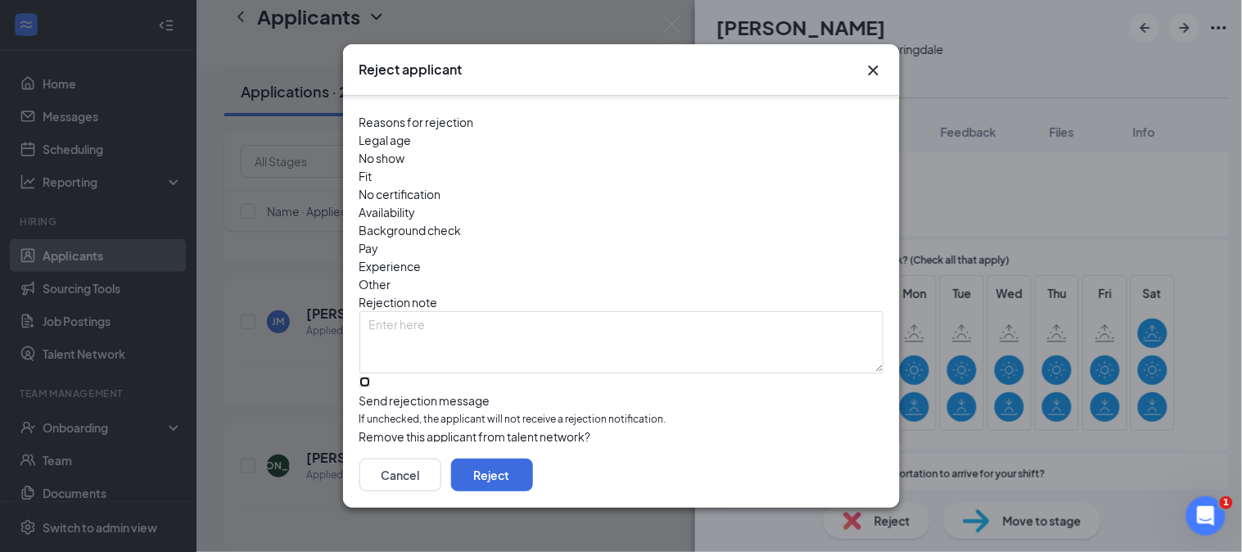
click at [370, 377] on input "Send rejection message If unchecked, the applicant will not receive a rejection…" at bounding box center [364, 382] width 11 height 11
checkbox input "true"
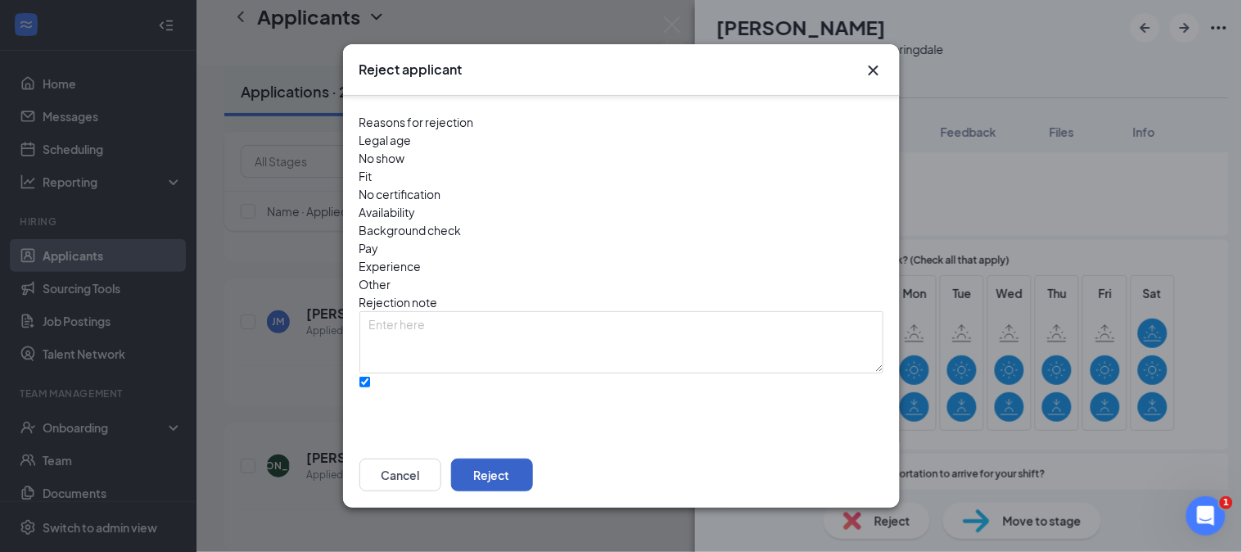
click at [533, 480] on button "Reject" at bounding box center [492, 475] width 82 height 33
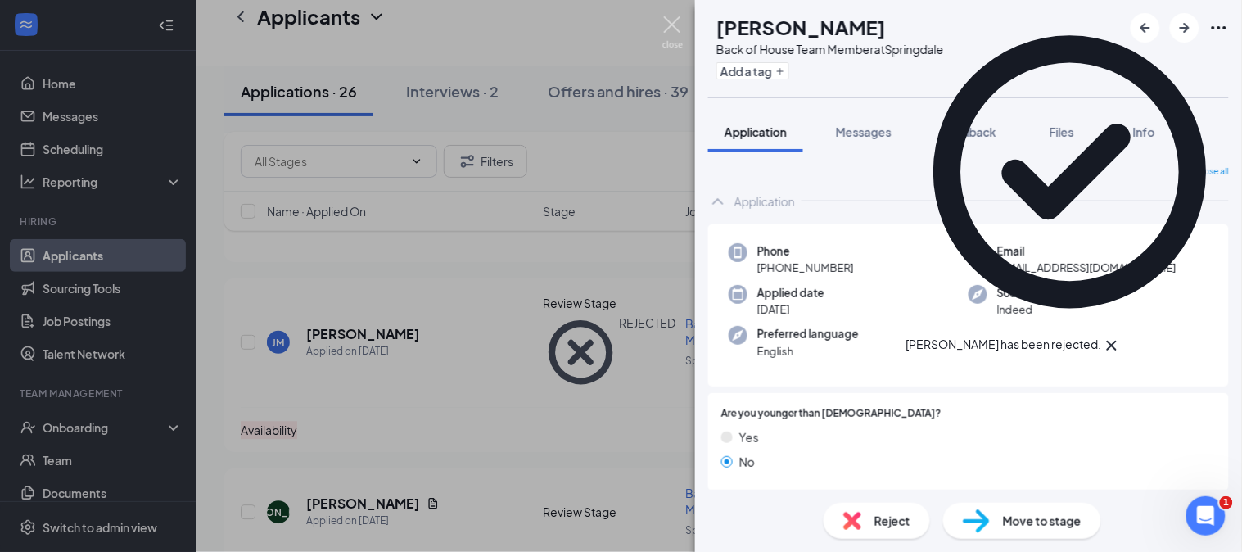
click at [670, 17] on img at bounding box center [672, 32] width 20 height 32
